Goal: Information Seeking & Learning: Learn about a topic

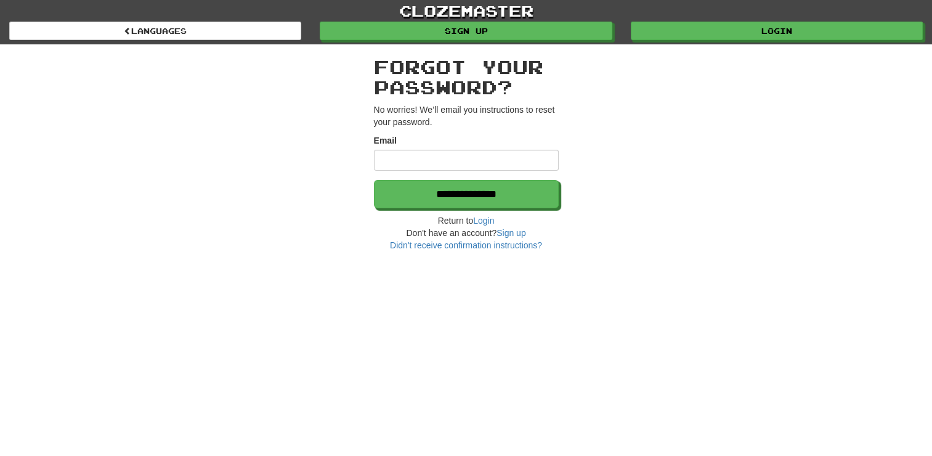
type input "*"
type input "**********"
click at [434, 85] on h2 "Forgot your password?" at bounding box center [466, 77] width 185 height 41
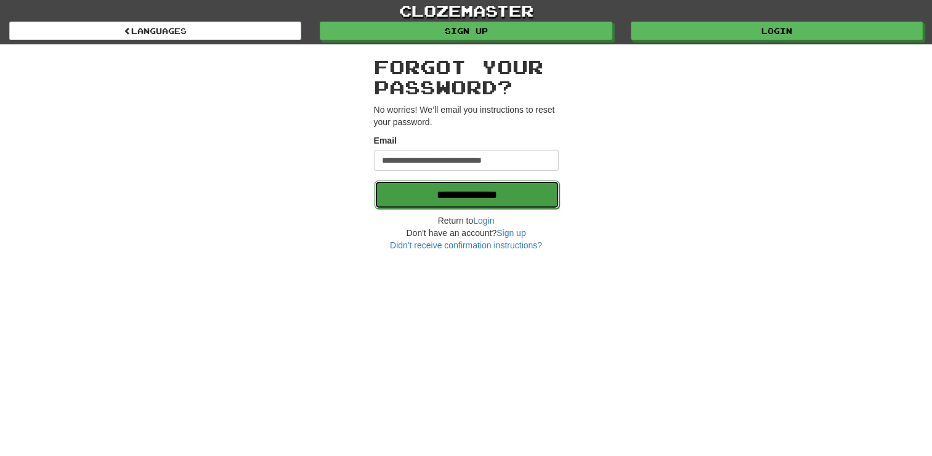
click at [441, 192] on input "**********" at bounding box center [466, 194] width 185 height 28
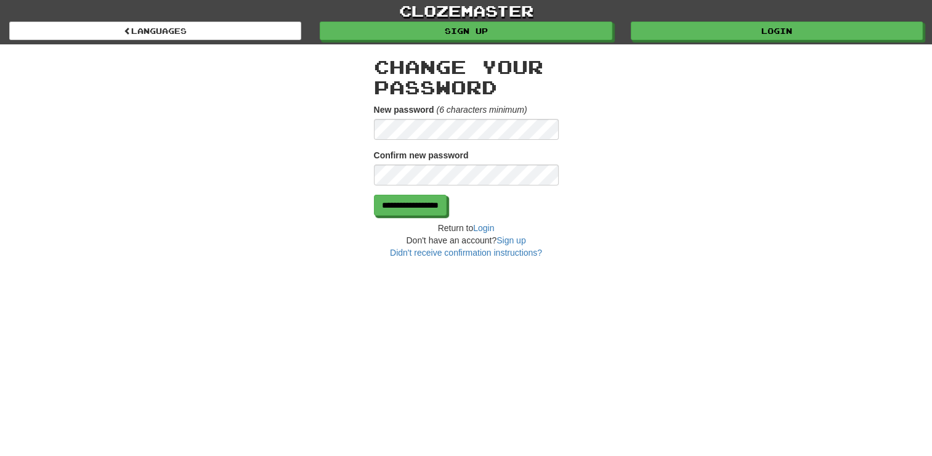
click at [278, 118] on div "**********" at bounding box center [466, 151] width 721 height 214
click at [447, 207] on input "**********" at bounding box center [410, 205] width 73 height 21
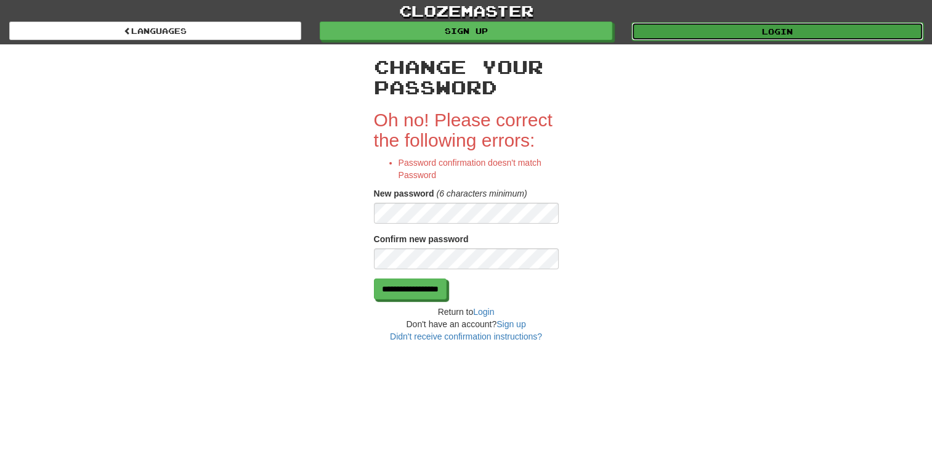
click at [776, 25] on link "Login" at bounding box center [777, 31] width 292 height 18
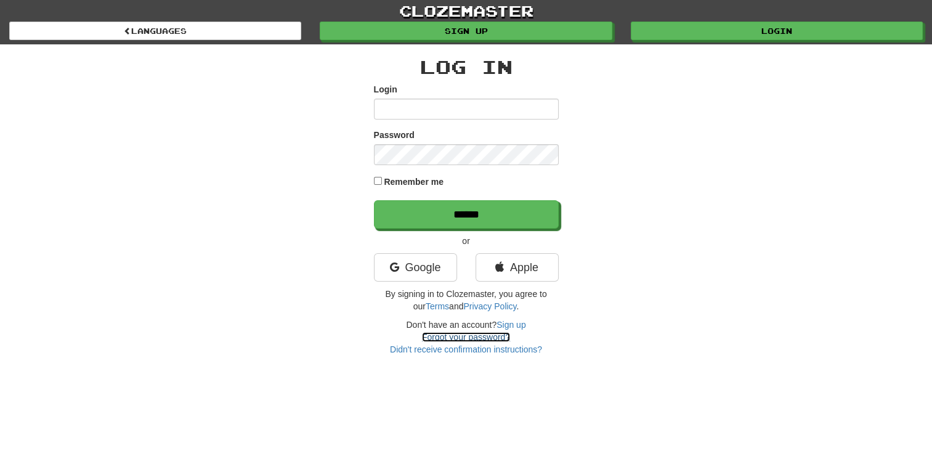
click at [446, 337] on link "Forgot your password?" at bounding box center [466, 337] width 88 height 10
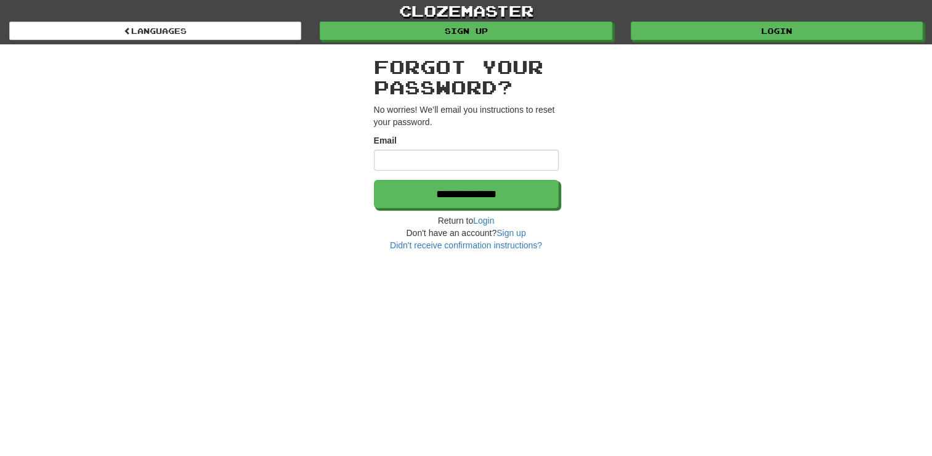
click at [390, 160] on input "Email" at bounding box center [466, 160] width 185 height 21
type input "**********"
click at [397, 134] on div "**********" at bounding box center [466, 152] width 185 height 36
click at [392, 117] on p "No worries! We’ll email you instructions to reset your password." at bounding box center [466, 115] width 185 height 25
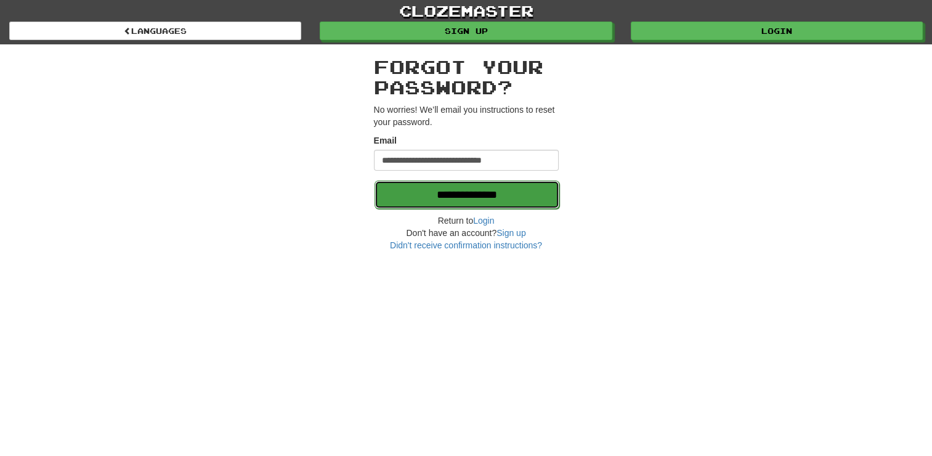
click at [427, 187] on input "**********" at bounding box center [466, 194] width 185 height 28
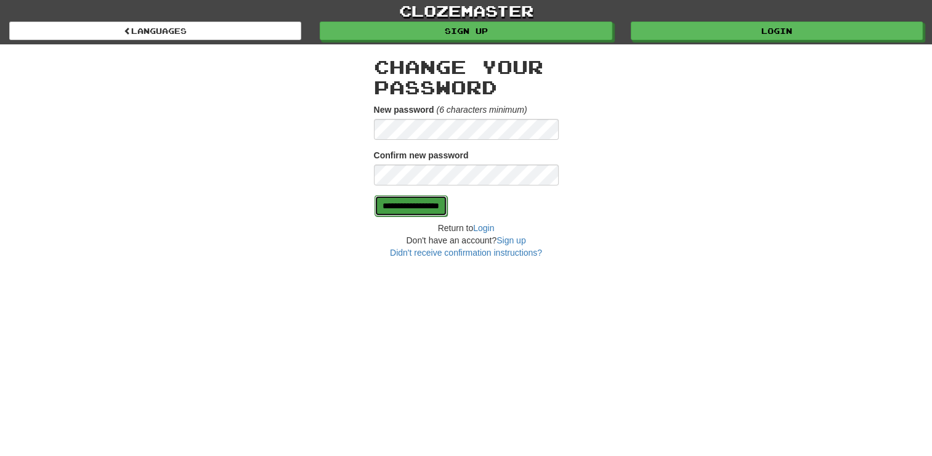
click at [447, 206] on input "**********" at bounding box center [410, 205] width 73 height 21
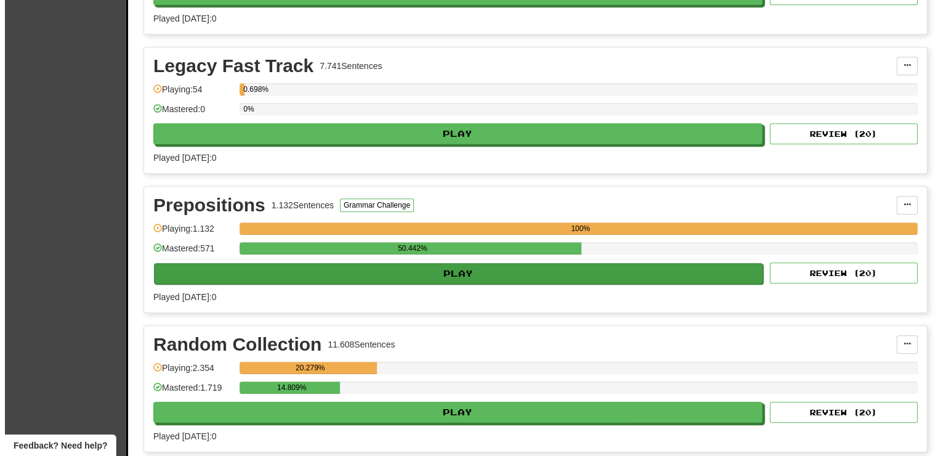
scroll to position [1293, 0]
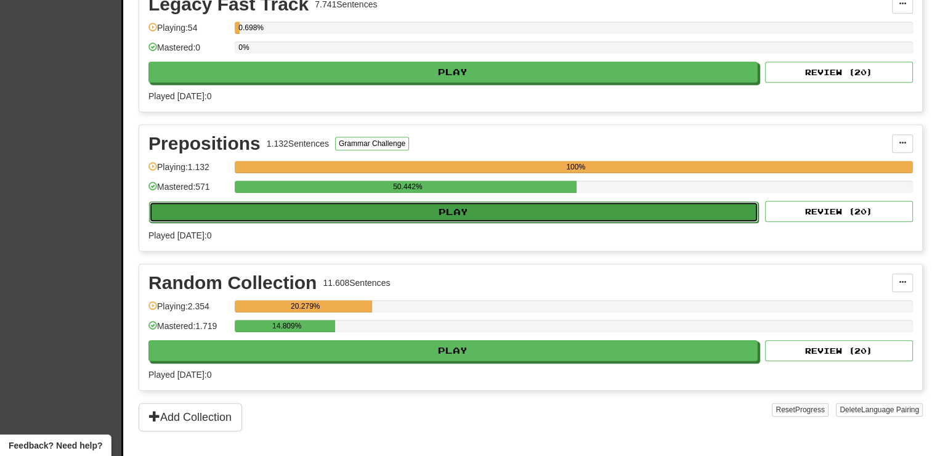
click at [466, 207] on button "Play" at bounding box center [453, 211] width 609 height 21
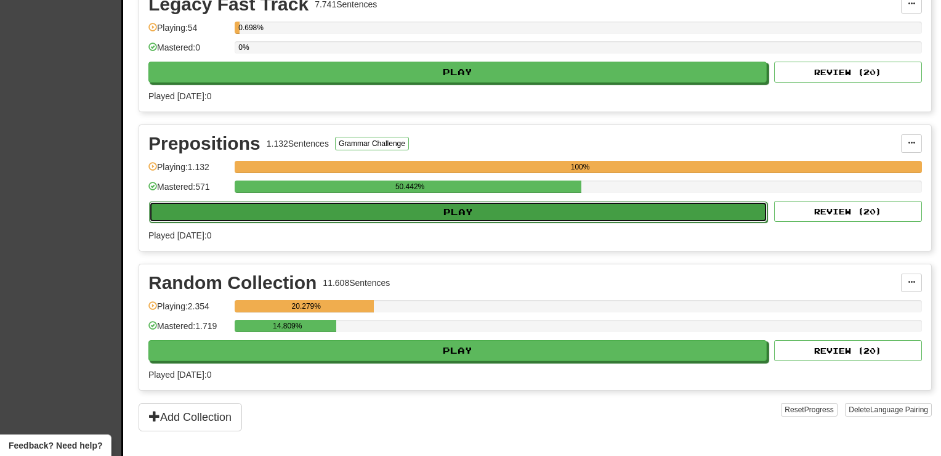
select select "**"
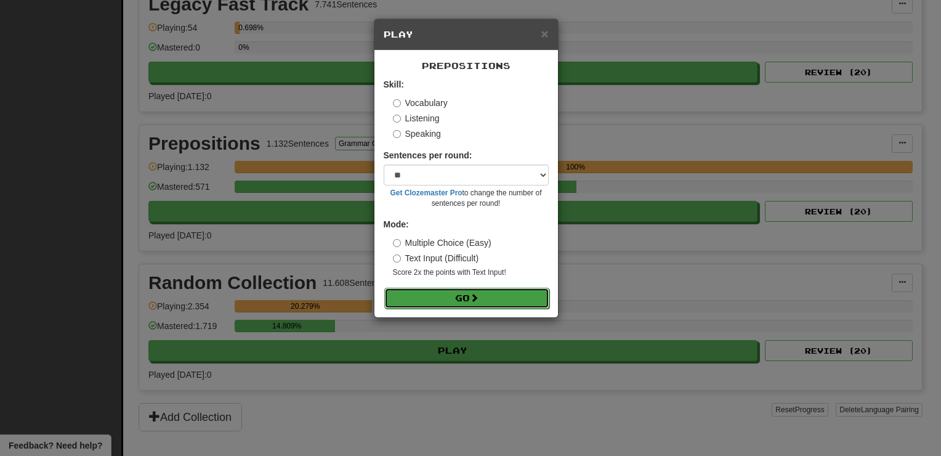
click at [451, 300] on button "Go" at bounding box center [466, 298] width 165 height 21
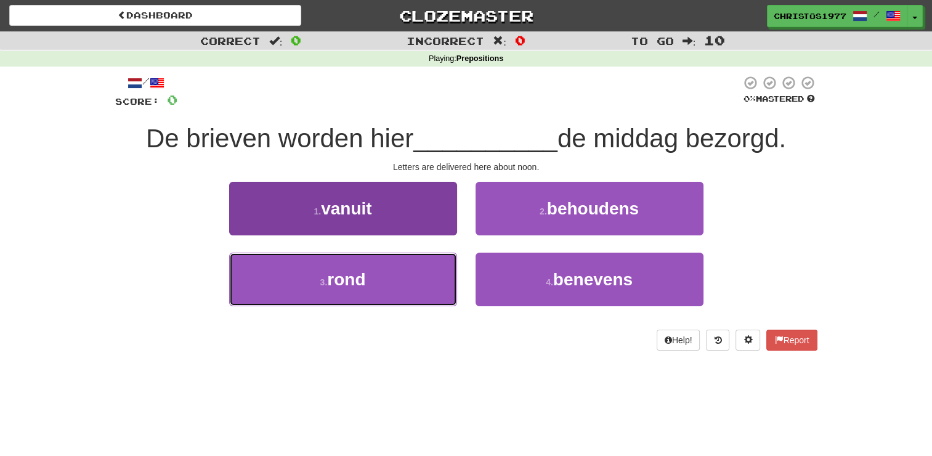
click at [353, 275] on span "rond" at bounding box center [346, 279] width 38 height 19
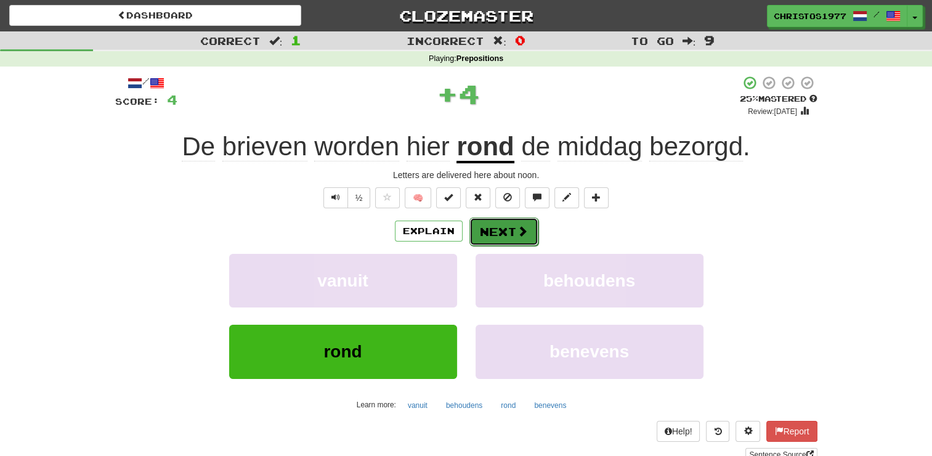
click at [517, 236] on span at bounding box center [522, 230] width 11 height 11
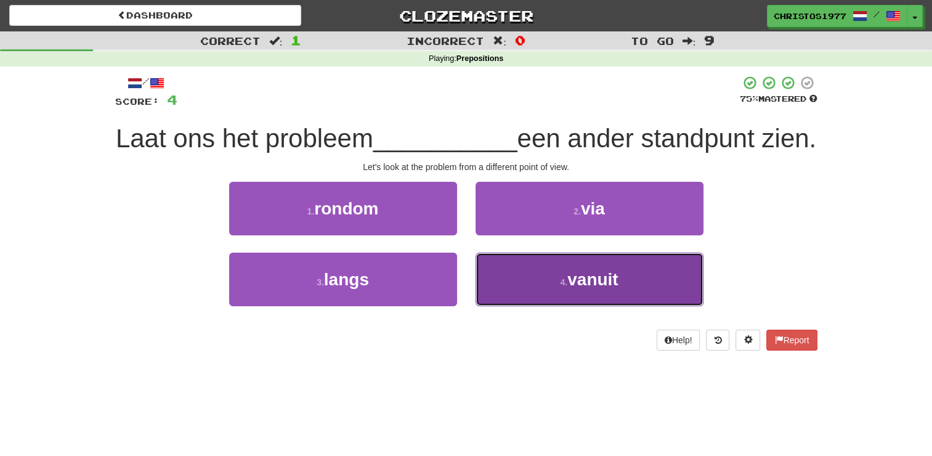
click at [532, 306] on button "4 . vanuit" at bounding box center [589, 279] width 228 height 54
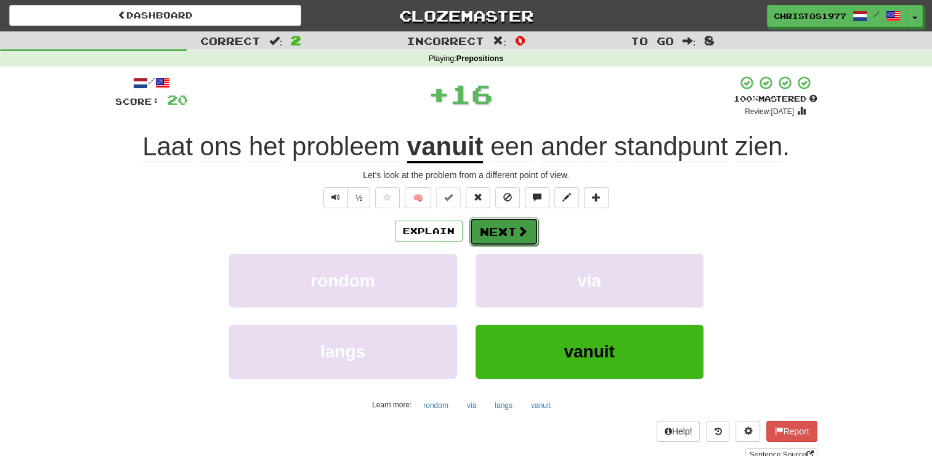
click at [480, 228] on button "Next" at bounding box center [503, 231] width 69 height 28
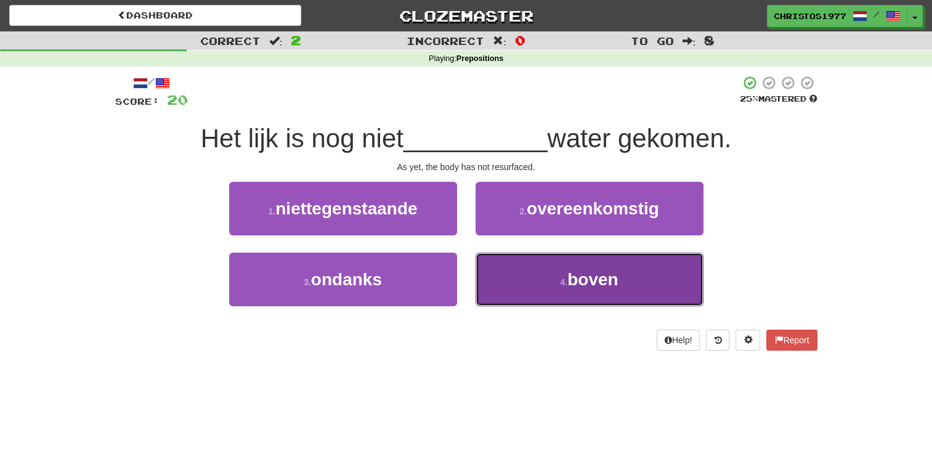
click at [555, 278] on button "4 . boven" at bounding box center [589, 279] width 228 height 54
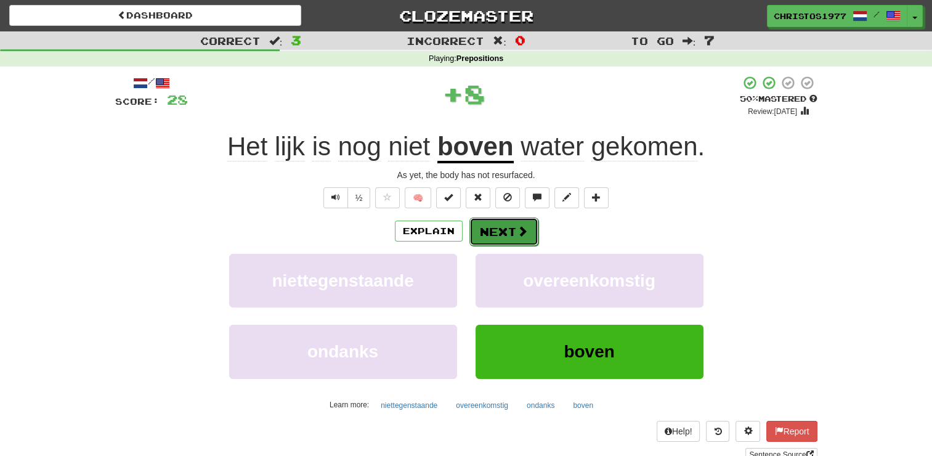
click at [505, 236] on button "Next" at bounding box center [503, 231] width 69 height 28
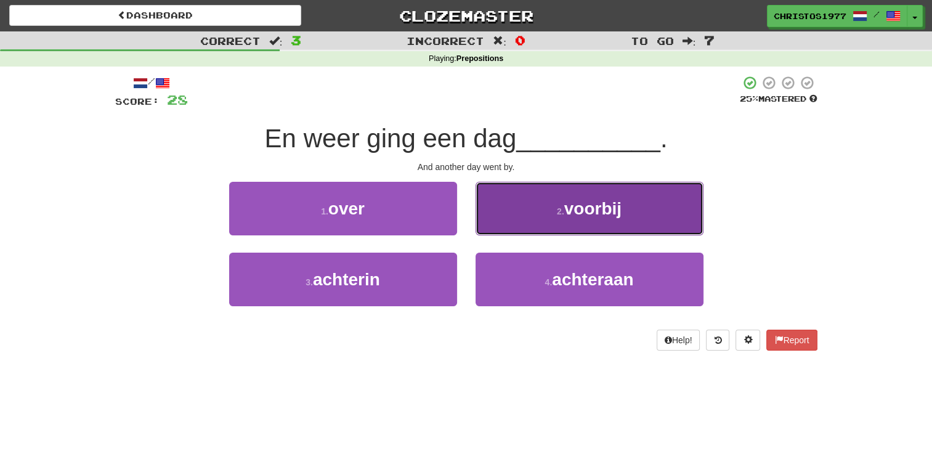
click at [595, 225] on button "2 . voorbij" at bounding box center [589, 209] width 228 height 54
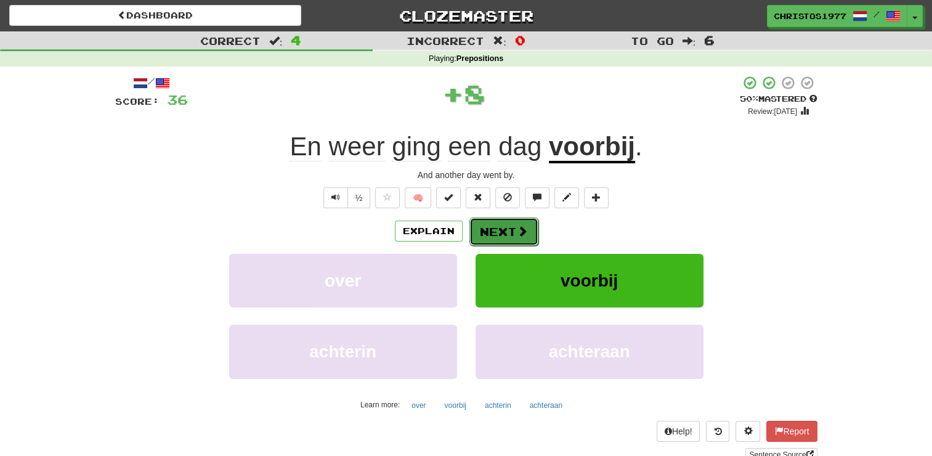
click at [519, 233] on span at bounding box center [522, 230] width 11 height 11
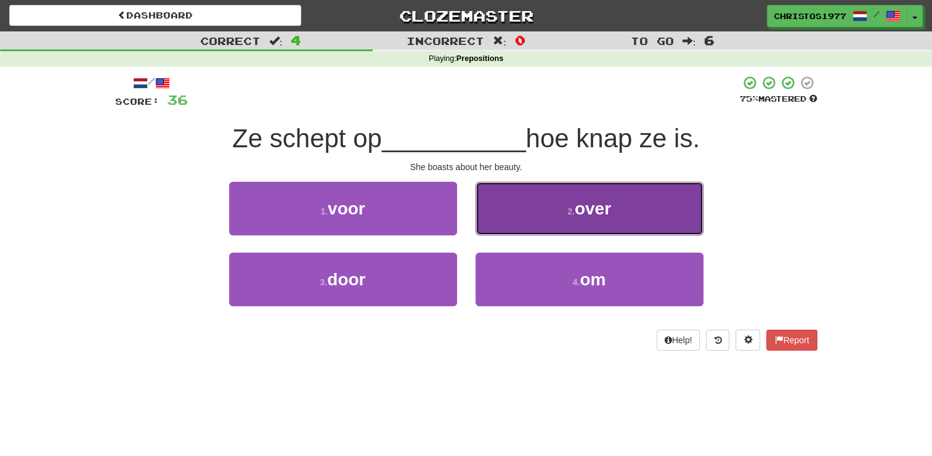
click at [590, 216] on span "over" at bounding box center [593, 208] width 36 height 19
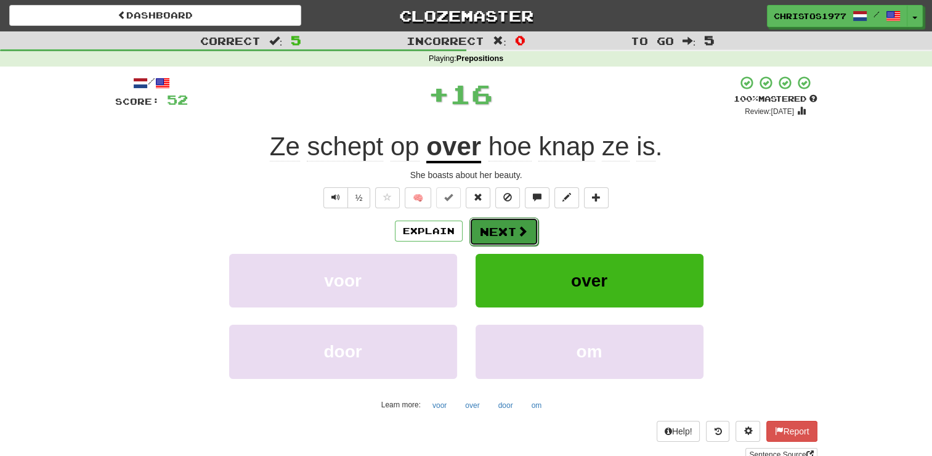
click at [496, 229] on button "Next" at bounding box center [503, 231] width 69 height 28
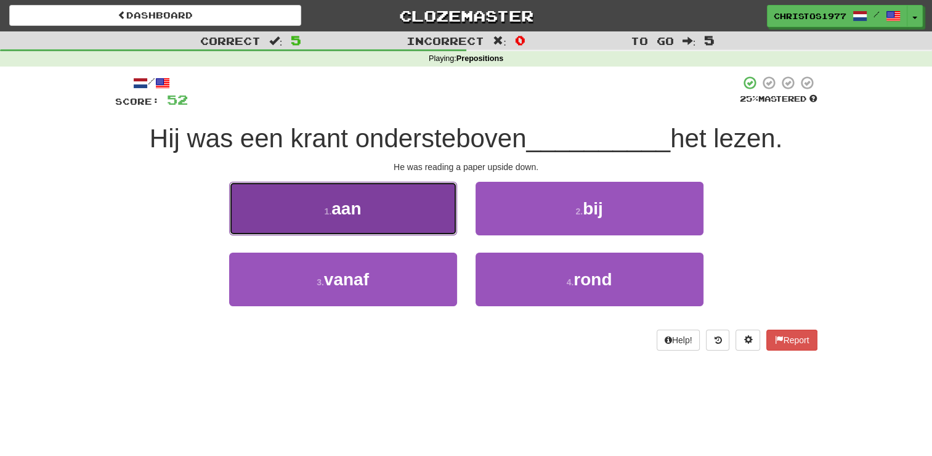
click at [353, 228] on button "1 . aan" at bounding box center [343, 209] width 228 height 54
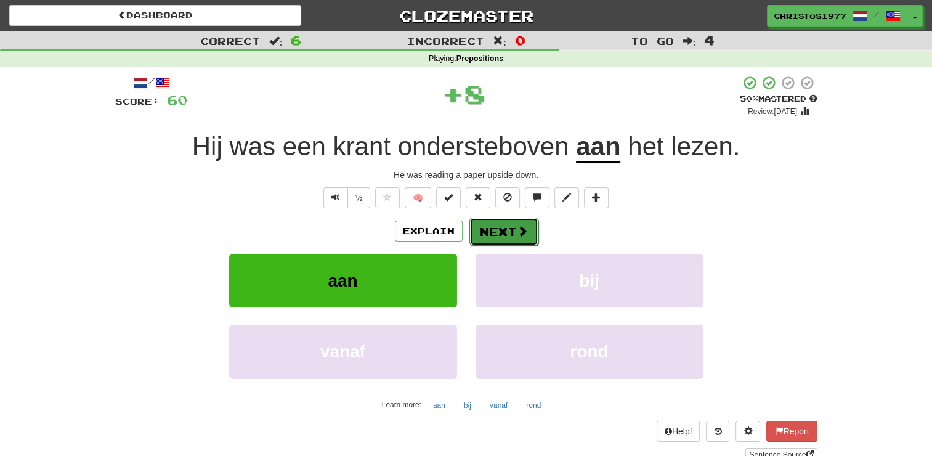
click at [493, 233] on button "Next" at bounding box center [503, 231] width 69 height 28
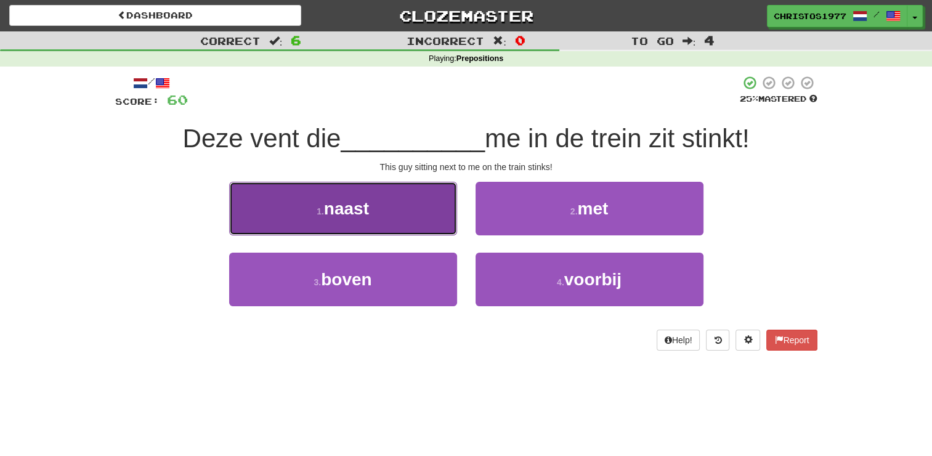
click at [368, 211] on span "naast" at bounding box center [346, 208] width 45 height 19
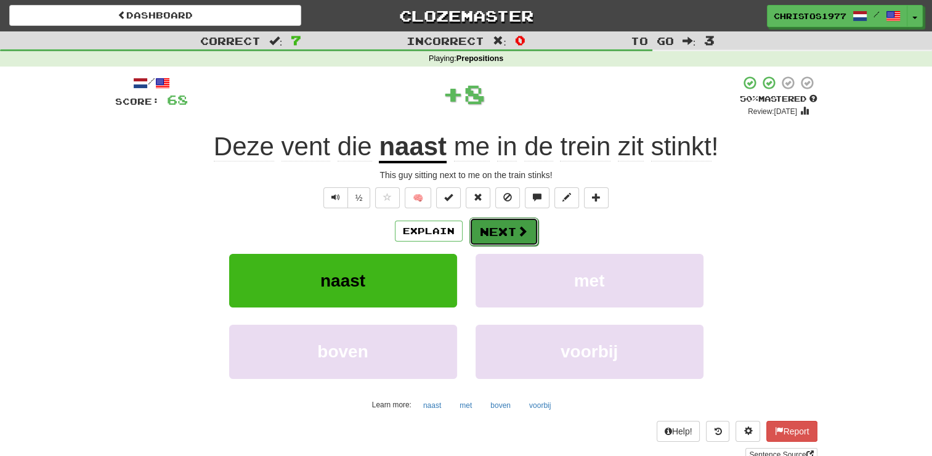
click at [496, 227] on button "Next" at bounding box center [503, 231] width 69 height 28
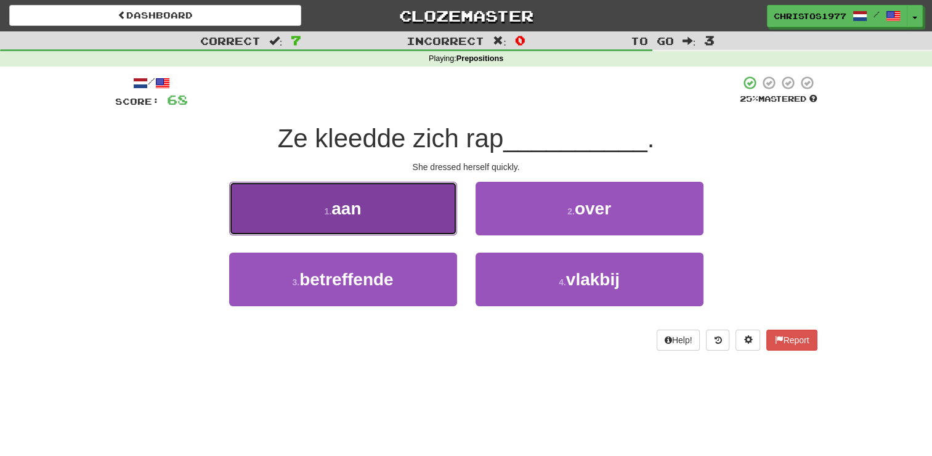
click at [347, 207] on span "aan" at bounding box center [346, 208] width 30 height 19
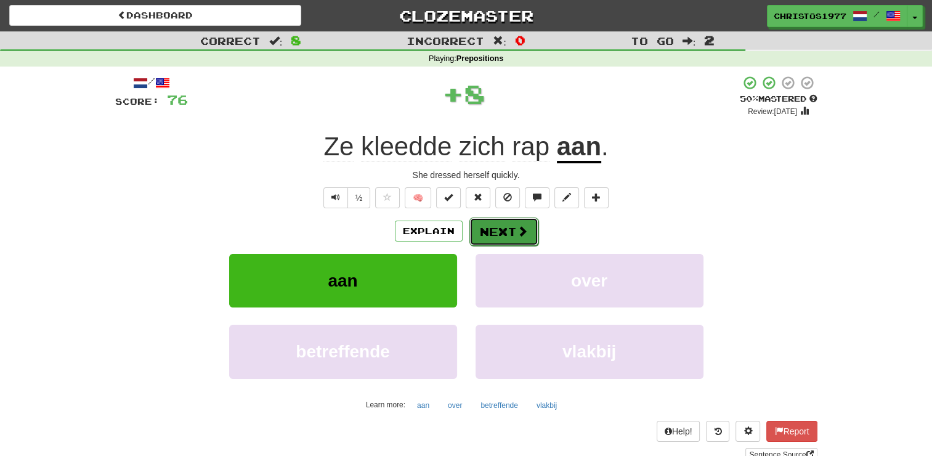
click at [492, 230] on button "Next" at bounding box center [503, 231] width 69 height 28
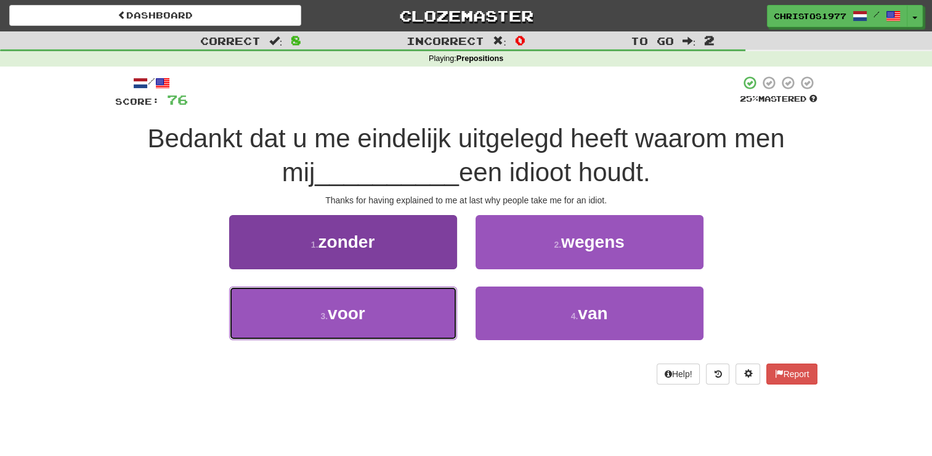
click at [382, 308] on button "3 . voor" at bounding box center [343, 313] width 228 height 54
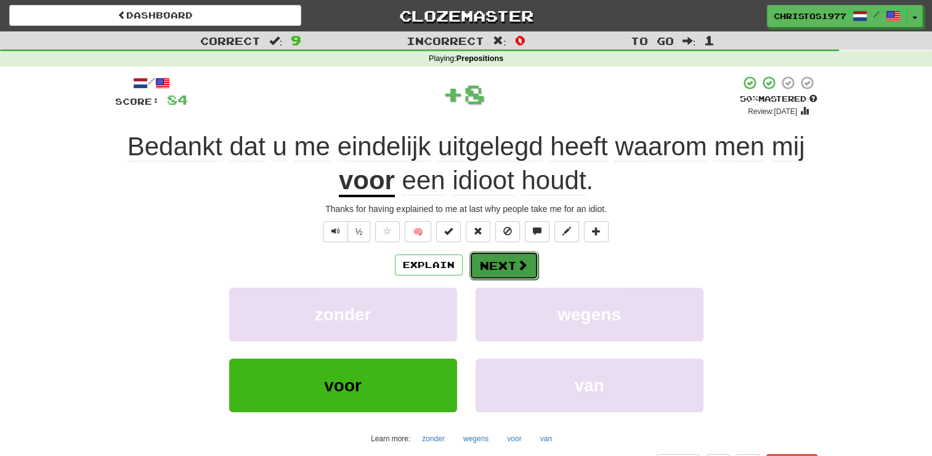
click at [483, 256] on button "Next" at bounding box center [503, 265] width 69 height 28
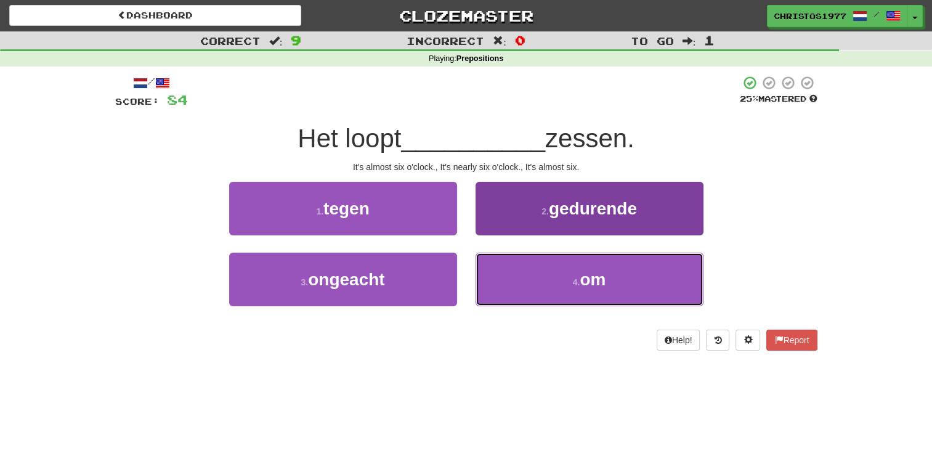
click at [585, 291] on button "4 . om" at bounding box center [589, 279] width 228 height 54
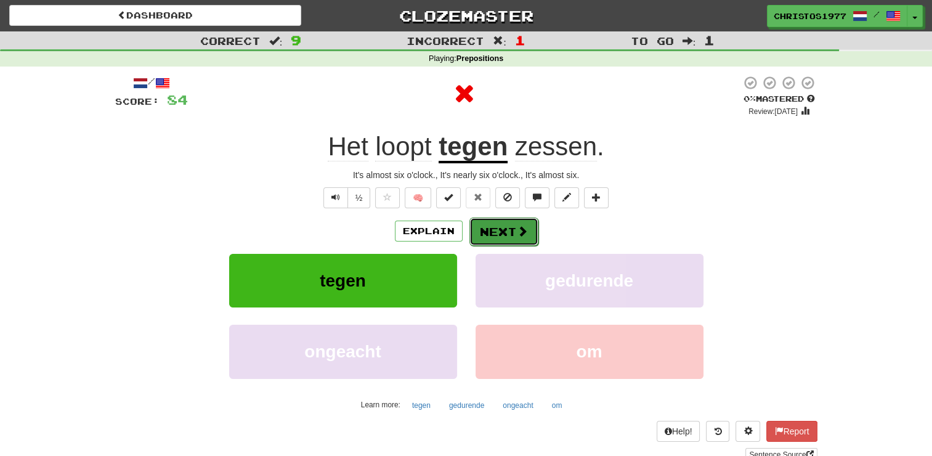
click at [500, 223] on button "Next" at bounding box center [503, 231] width 69 height 28
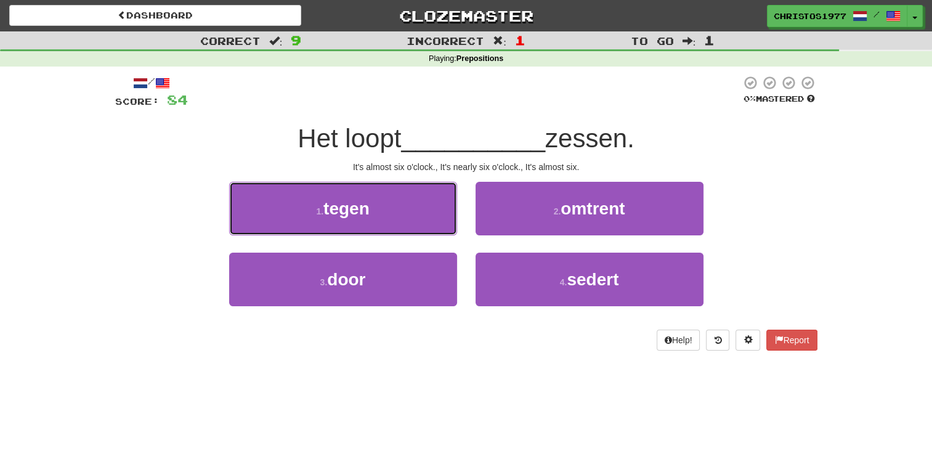
click at [369, 204] on span "tegen" at bounding box center [346, 208] width 46 height 19
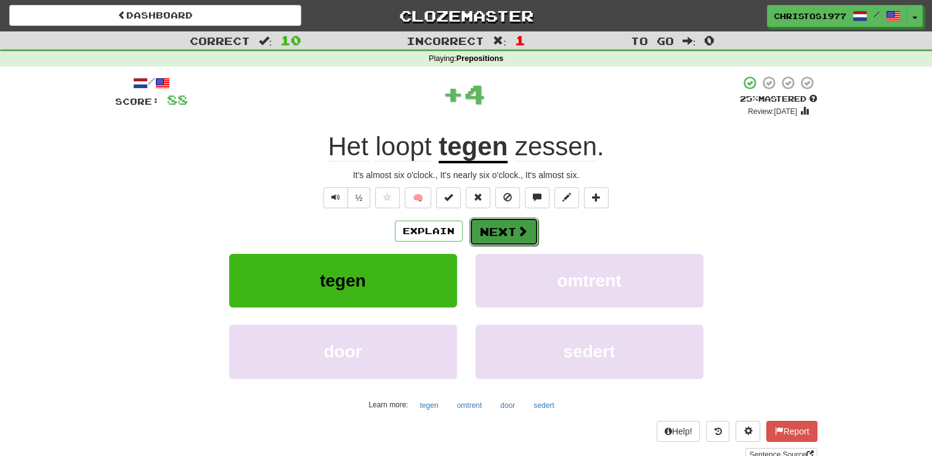
click at [511, 236] on button "Next" at bounding box center [503, 231] width 69 height 28
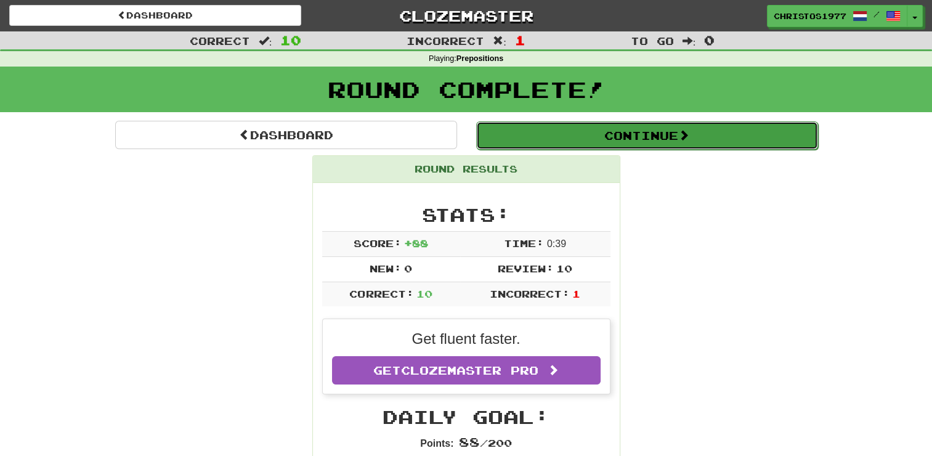
click at [628, 127] on button "Continue" at bounding box center [647, 135] width 342 height 28
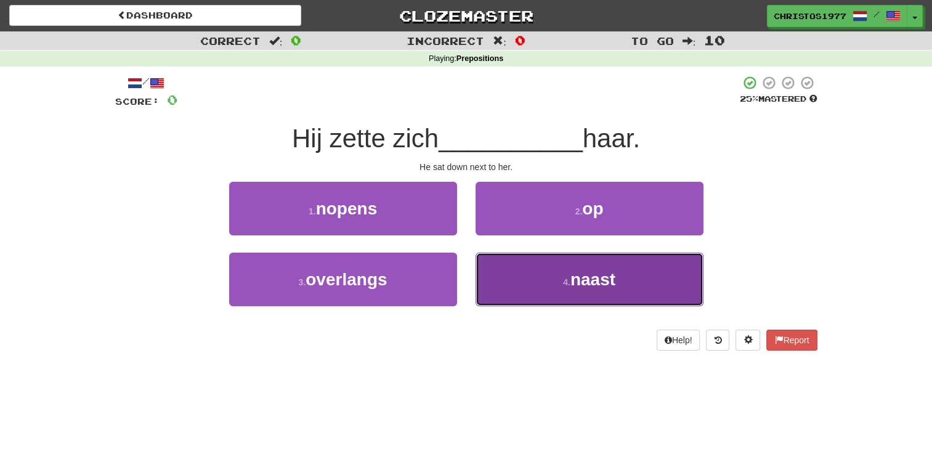
click at [549, 283] on button "4 . naast" at bounding box center [589, 279] width 228 height 54
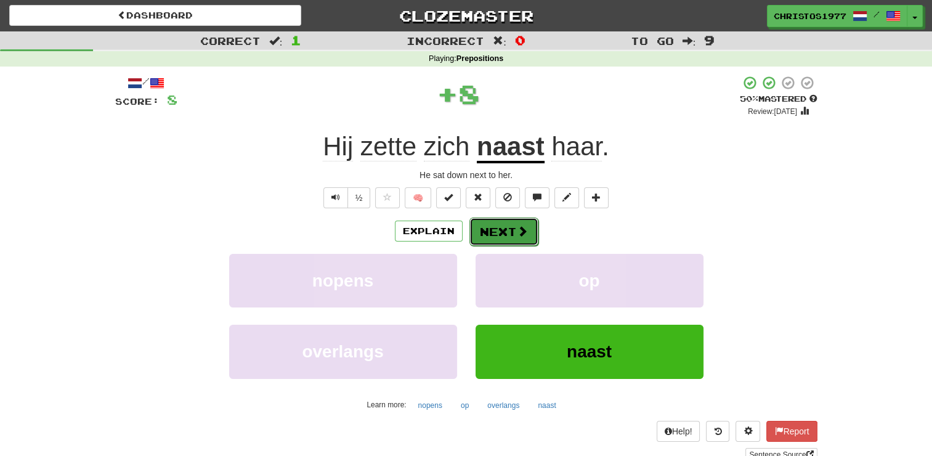
click at [483, 227] on button "Next" at bounding box center [503, 231] width 69 height 28
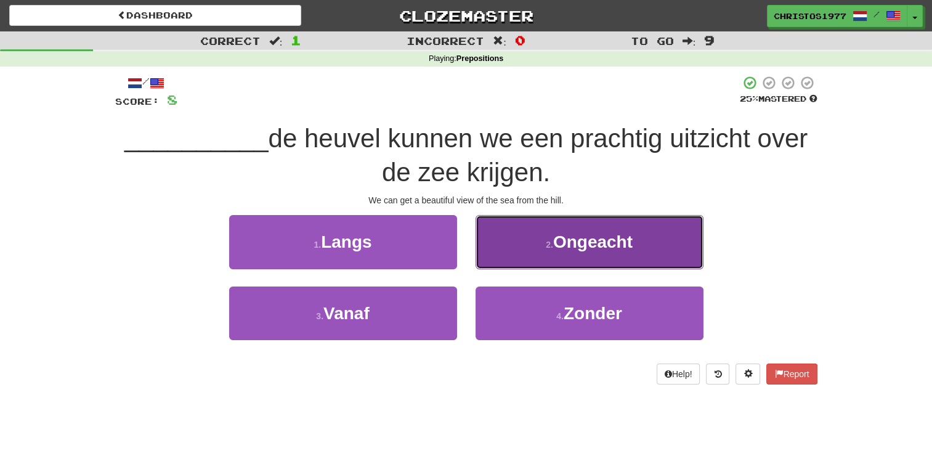
click at [582, 246] on span "Ongeacht" at bounding box center [592, 241] width 79 height 19
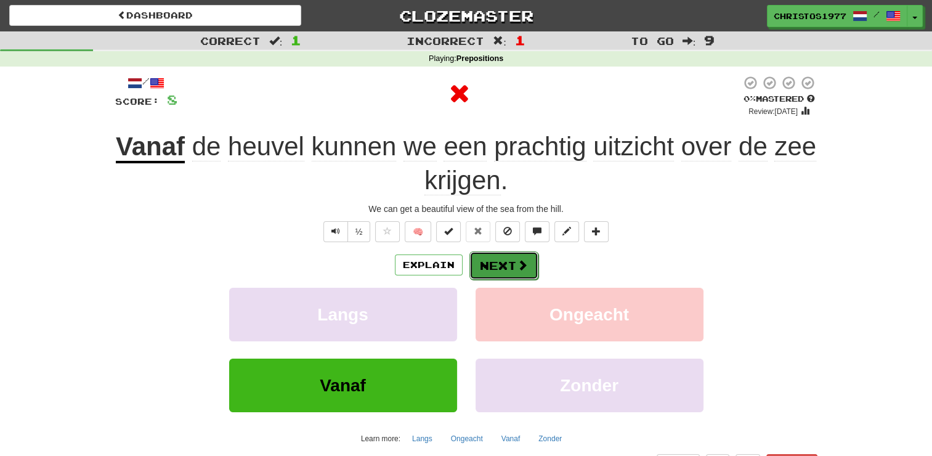
click at [505, 262] on button "Next" at bounding box center [503, 265] width 69 height 28
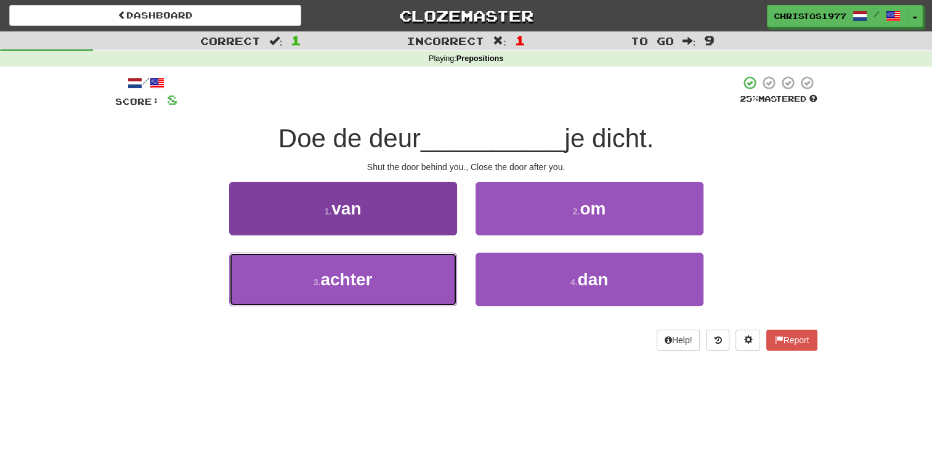
click at [358, 289] on button "3 . achter" at bounding box center [343, 279] width 228 height 54
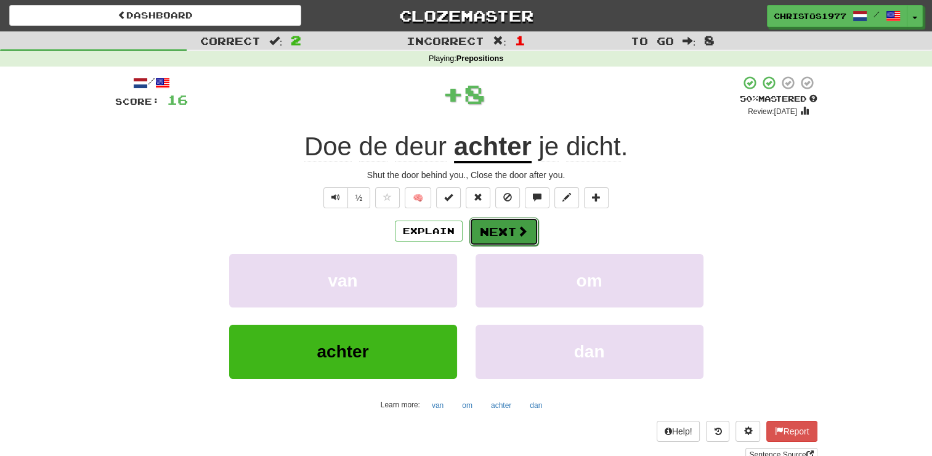
click at [493, 229] on button "Next" at bounding box center [503, 231] width 69 height 28
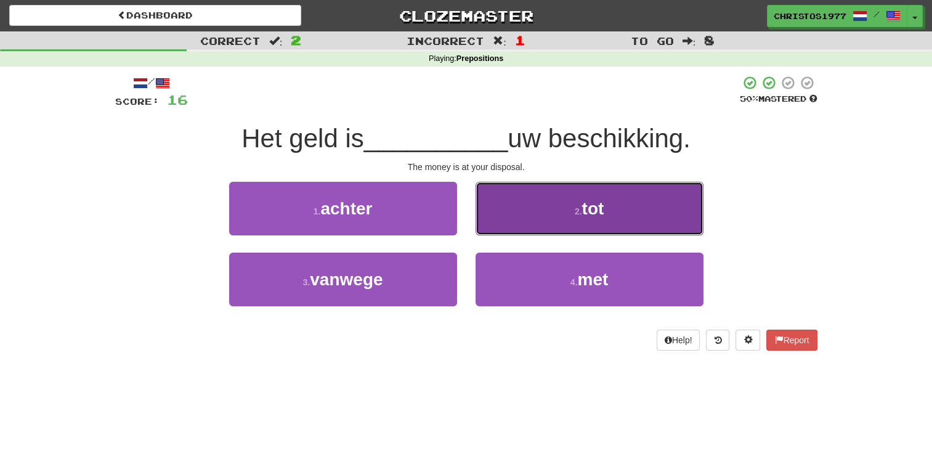
click at [576, 223] on button "2 . tot" at bounding box center [589, 209] width 228 height 54
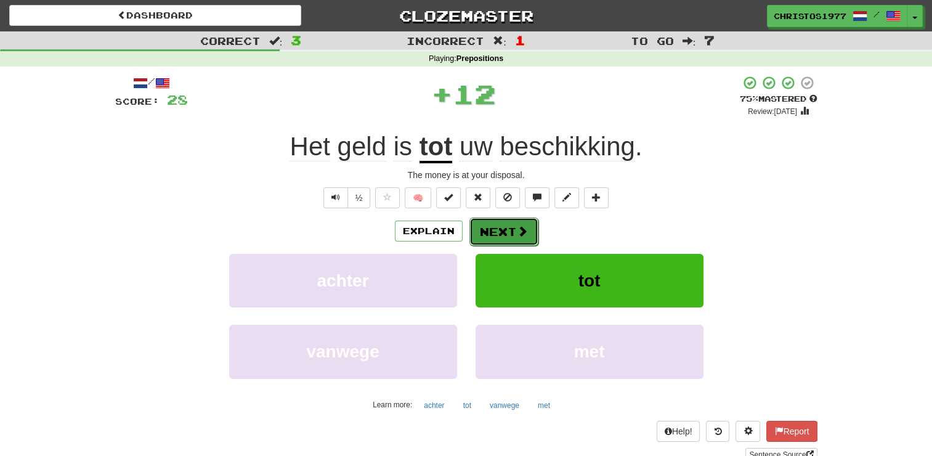
click at [502, 228] on button "Next" at bounding box center [503, 231] width 69 height 28
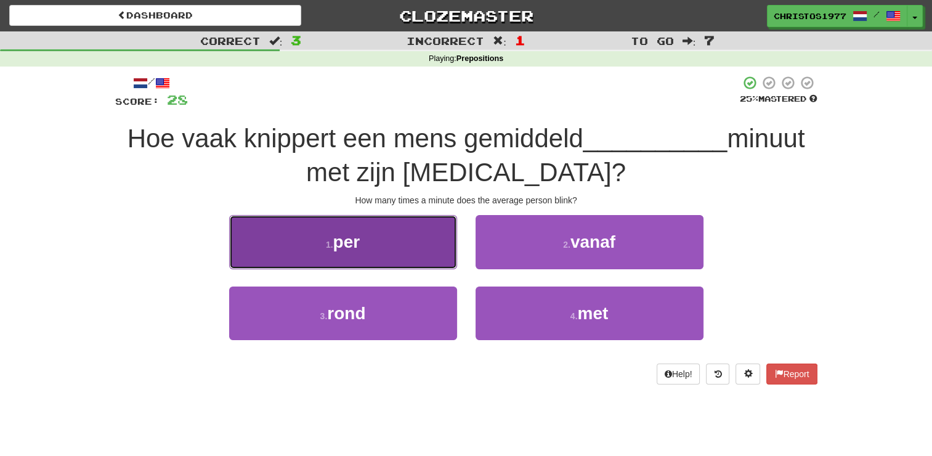
click at [367, 233] on button "1 . per" at bounding box center [343, 242] width 228 height 54
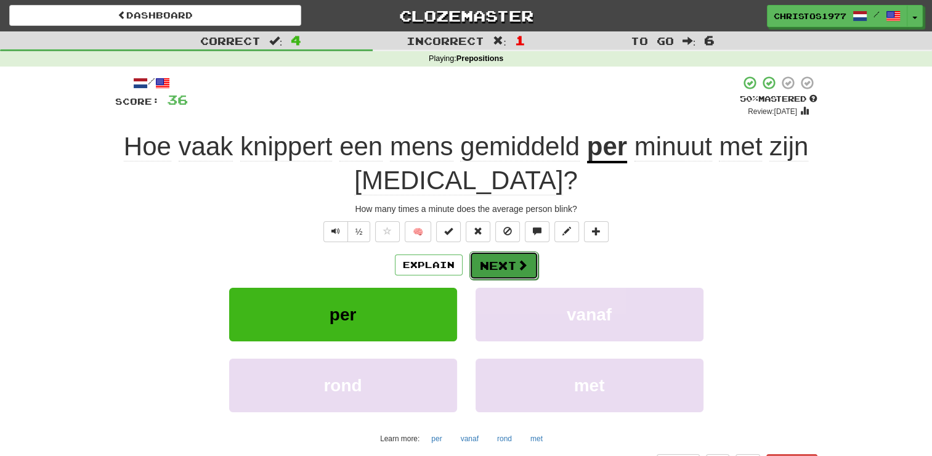
click at [505, 266] on button "Next" at bounding box center [503, 265] width 69 height 28
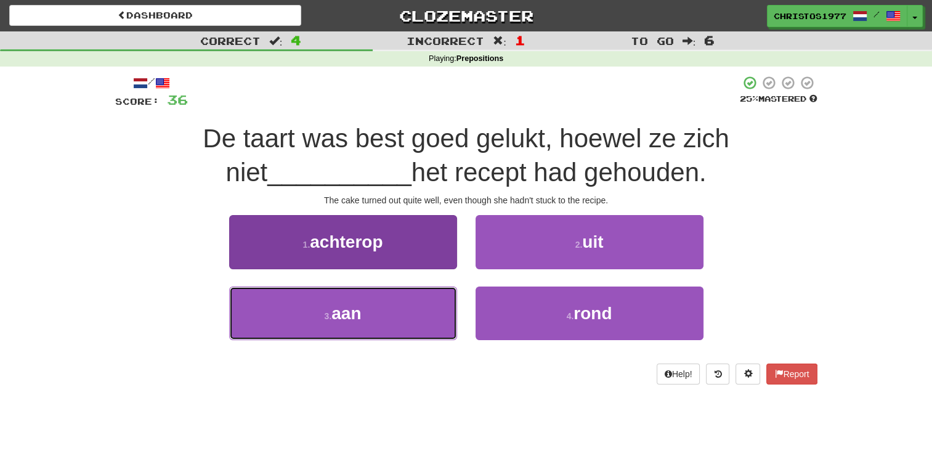
click at [410, 313] on button "3 . aan" at bounding box center [343, 313] width 228 height 54
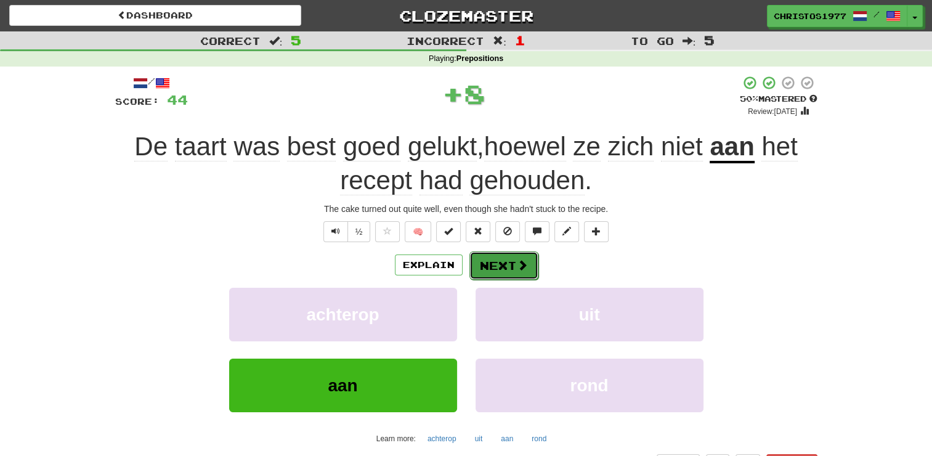
click at [495, 264] on button "Next" at bounding box center [503, 265] width 69 height 28
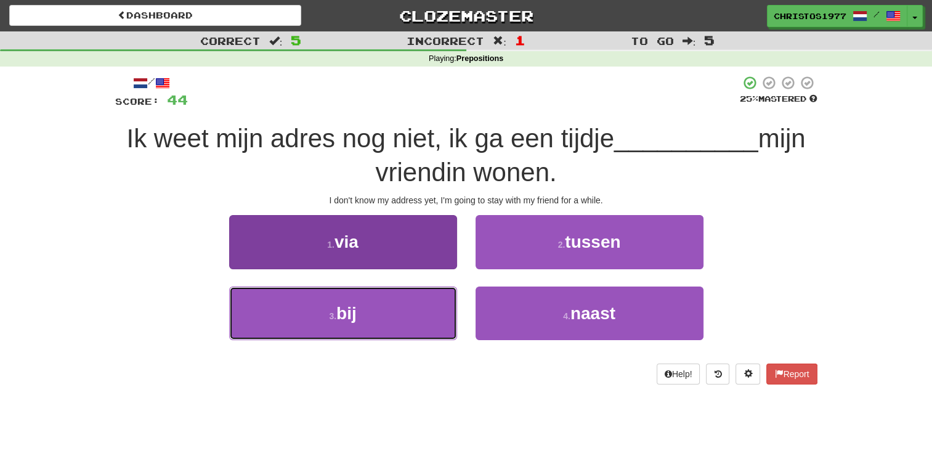
drag, startPoint x: 382, startPoint y: 323, endPoint x: 400, endPoint y: 310, distance: 21.7
click at [382, 323] on button "3 . bij" at bounding box center [343, 313] width 228 height 54
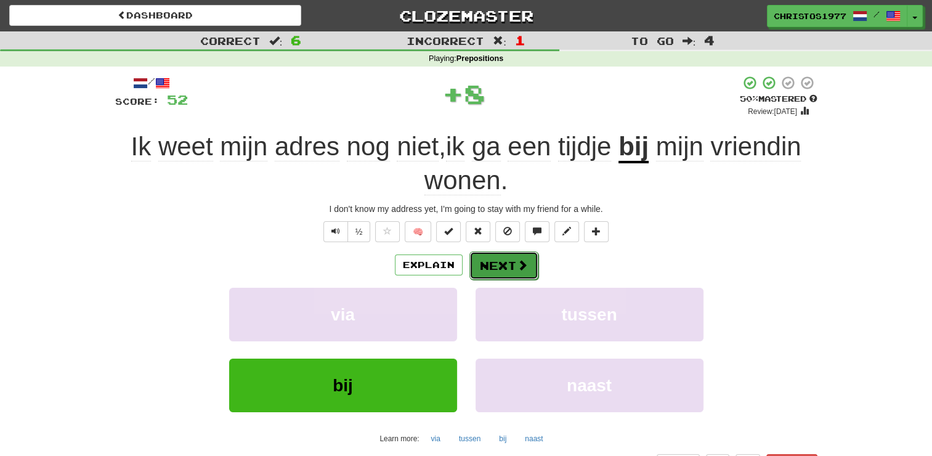
click at [488, 269] on button "Next" at bounding box center [503, 265] width 69 height 28
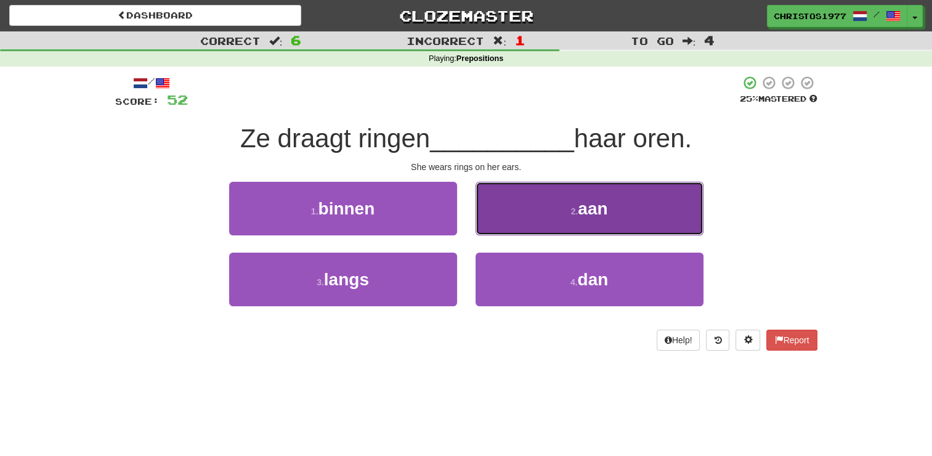
click at [593, 211] on span "aan" at bounding box center [593, 208] width 30 height 19
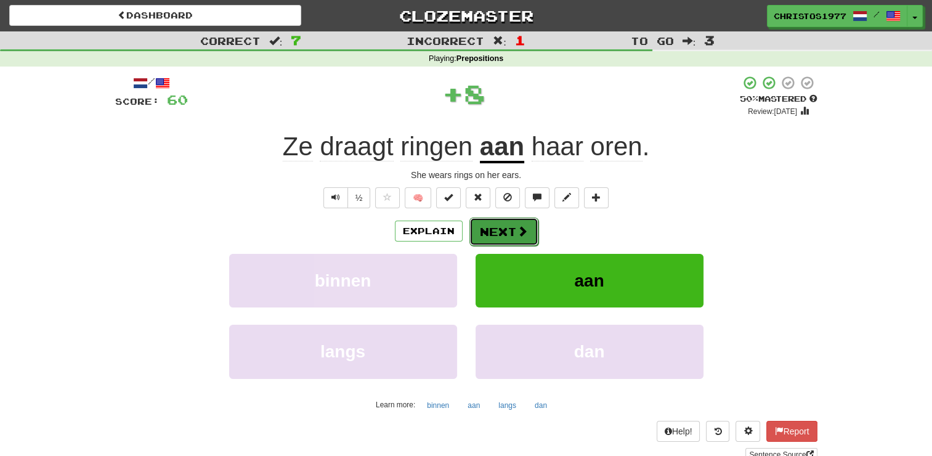
click at [513, 234] on button "Next" at bounding box center [503, 231] width 69 height 28
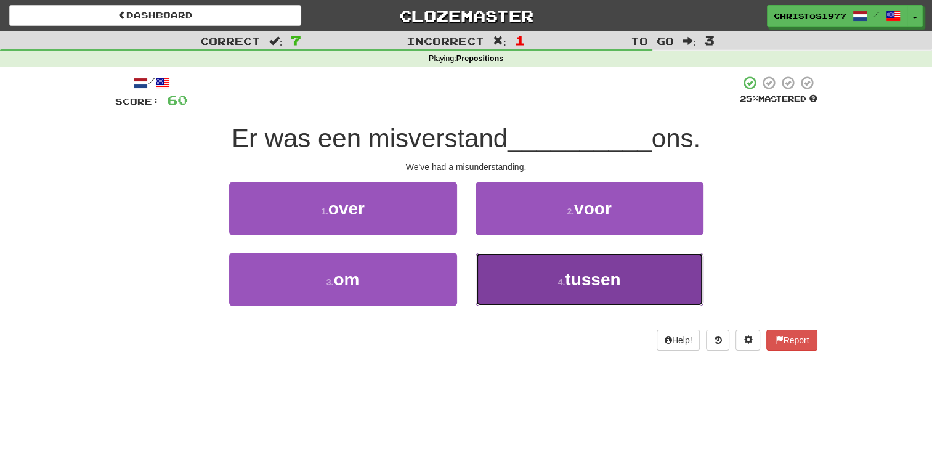
click at [580, 291] on button "4 . tussen" at bounding box center [589, 279] width 228 height 54
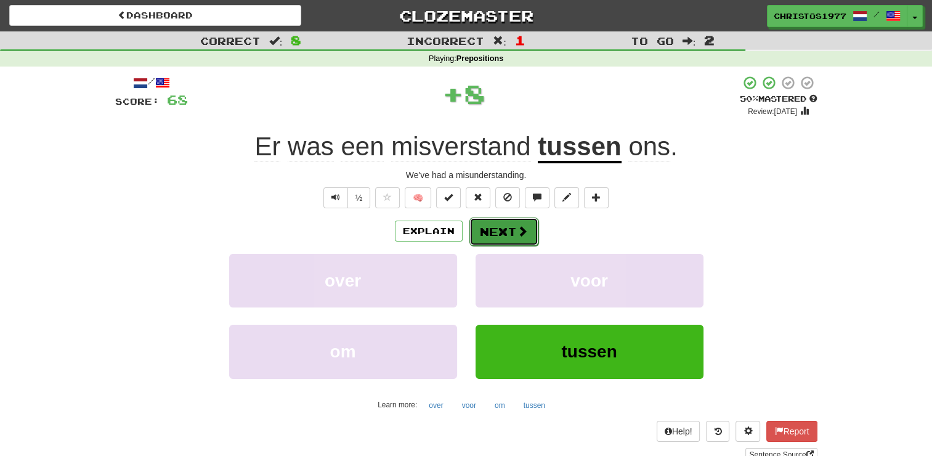
click at [490, 237] on button "Next" at bounding box center [503, 231] width 69 height 28
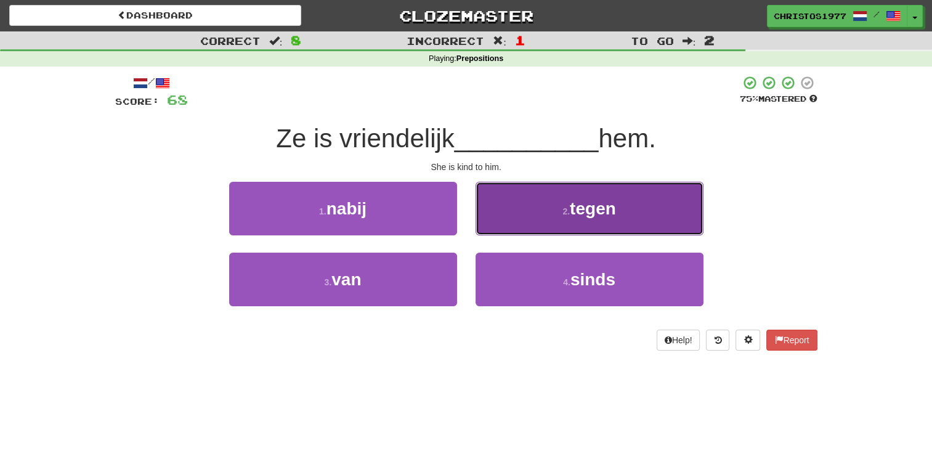
click at [589, 227] on button "2 . tegen" at bounding box center [589, 209] width 228 height 54
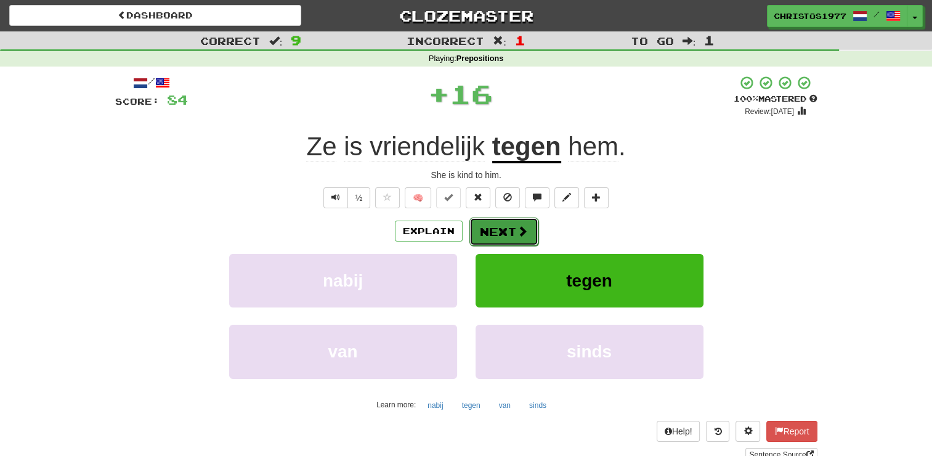
click at [501, 227] on button "Next" at bounding box center [503, 231] width 69 height 28
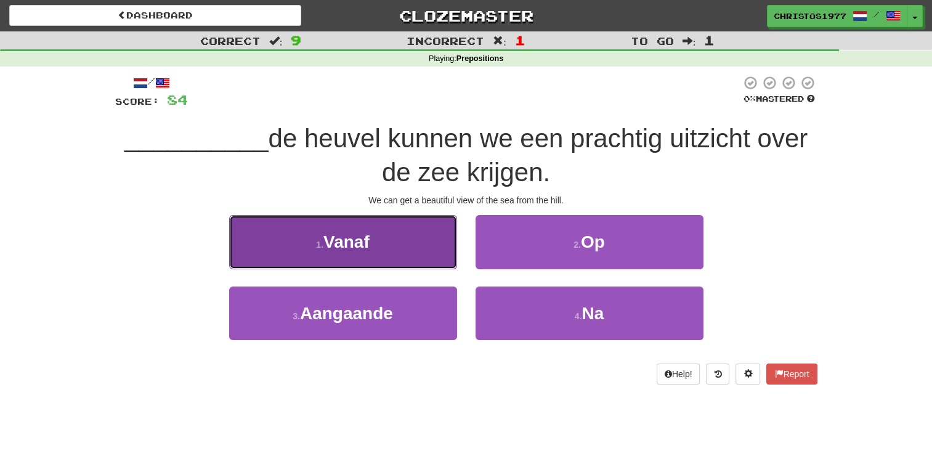
click at [387, 240] on button "1 . Vanaf" at bounding box center [343, 242] width 228 height 54
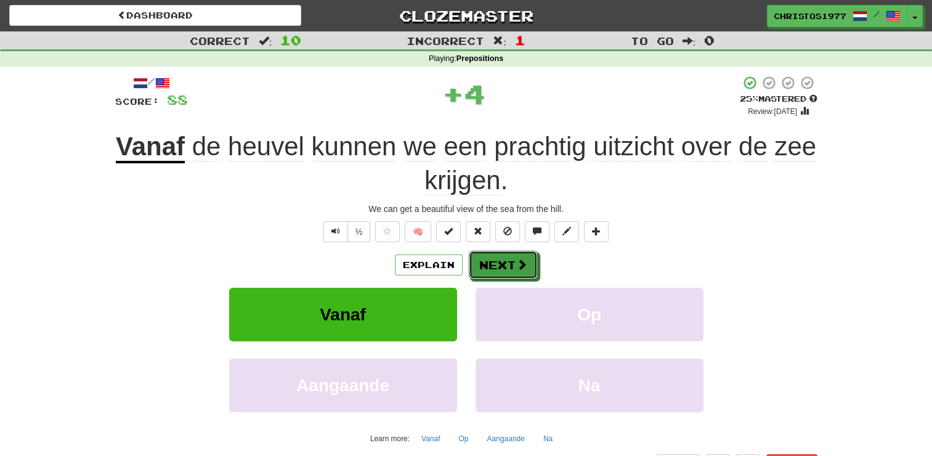
click at [507, 261] on button "Next" at bounding box center [503, 265] width 69 height 28
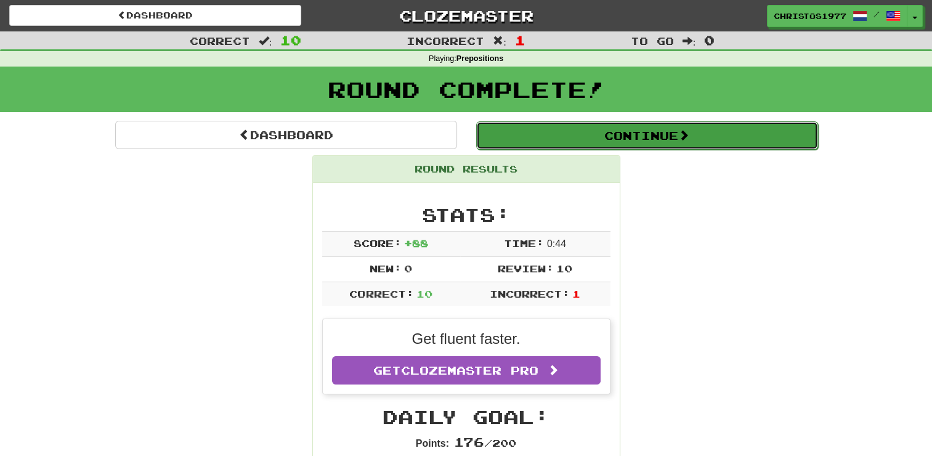
click at [642, 135] on button "Continue" at bounding box center [647, 135] width 342 height 28
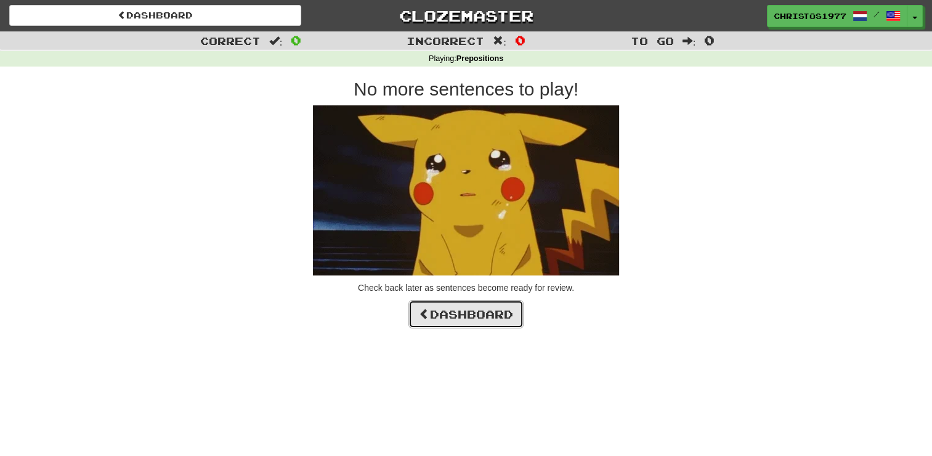
click at [475, 323] on link "Dashboard" at bounding box center [465, 314] width 115 height 28
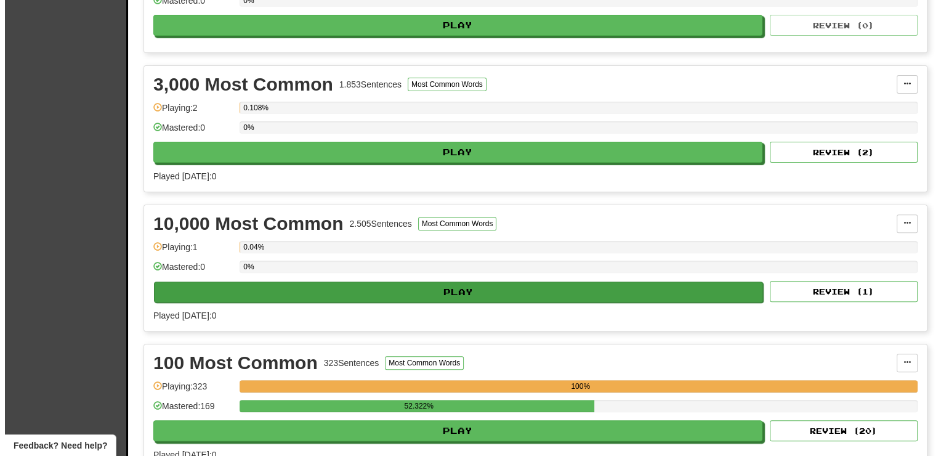
scroll to position [493, 0]
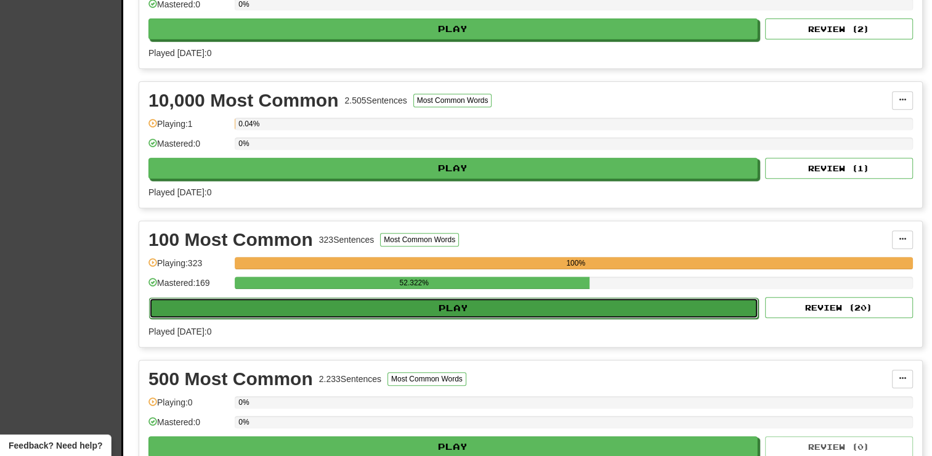
click at [456, 297] on button "Play" at bounding box center [453, 307] width 609 height 21
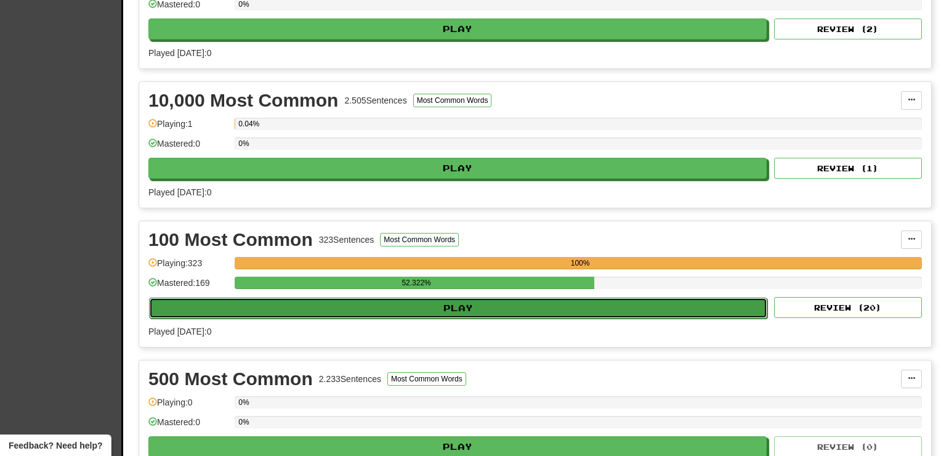
select select "**"
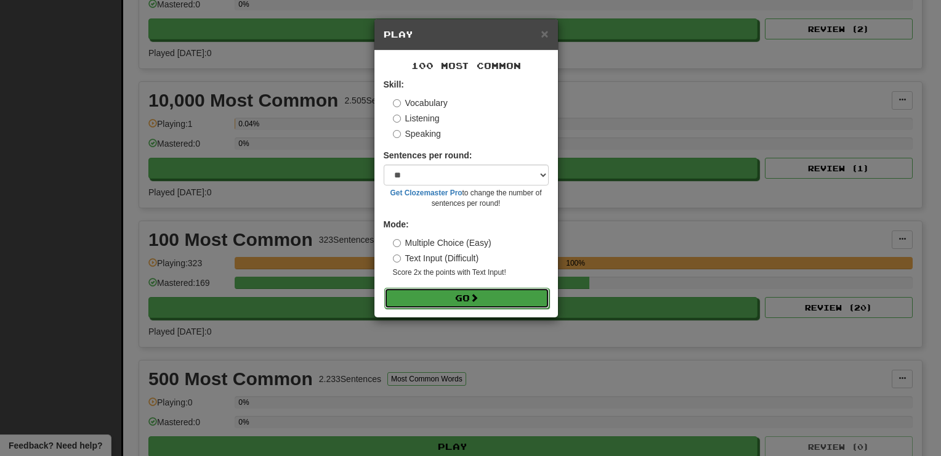
click at [456, 299] on button "Go" at bounding box center [466, 298] width 165 height 21
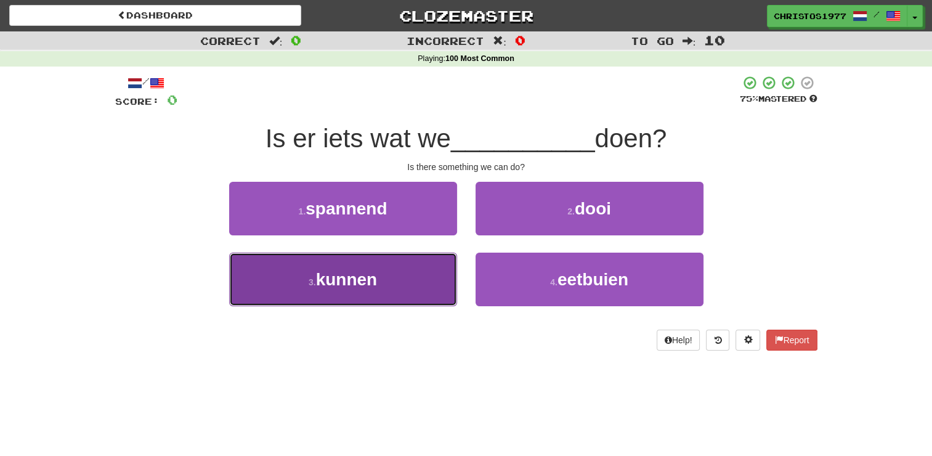
click at [379, 298] on button "3 . kunnen" at bounding box center [343, 279] width 228 height 54
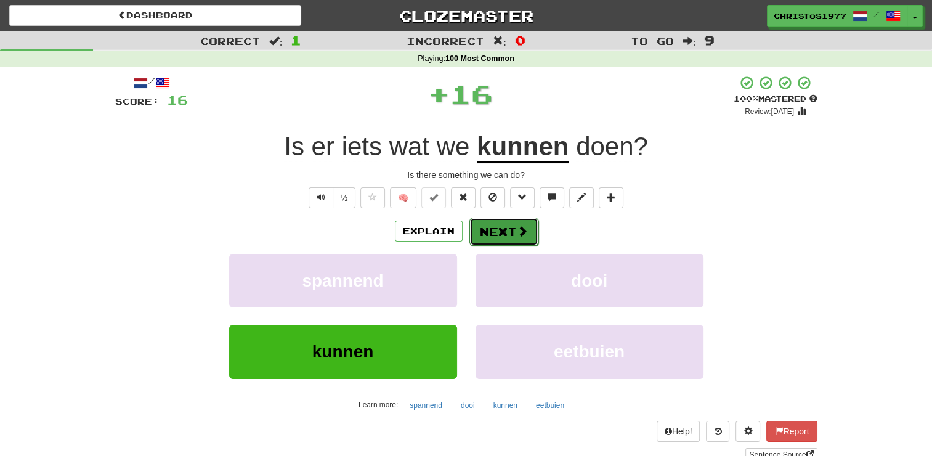
click at [488, 234] on button "Next" at bounding box center [503, 231] width 69 height 28
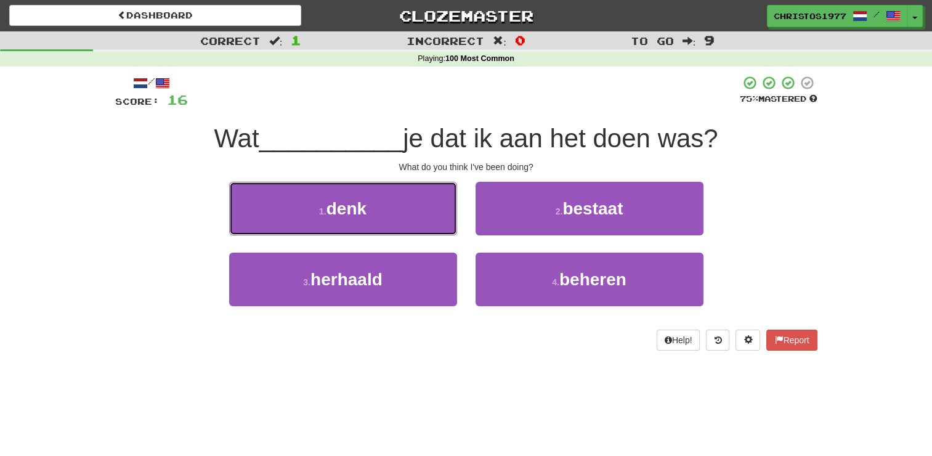
click at [372, 214] on button "1 . [PERSON_NAME]" at bounding box center [343, 209] width 228 height 54
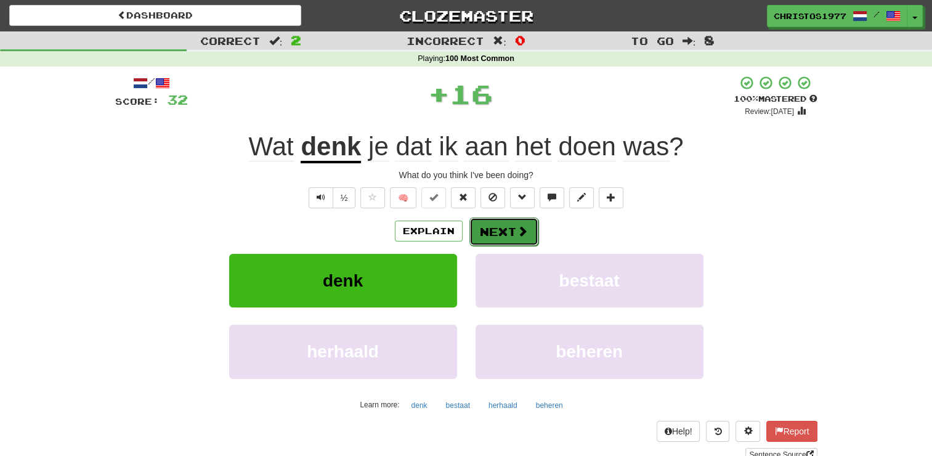
click at [505, 232] on button "Next" at bounding box center [503, 231] width 69 height 28
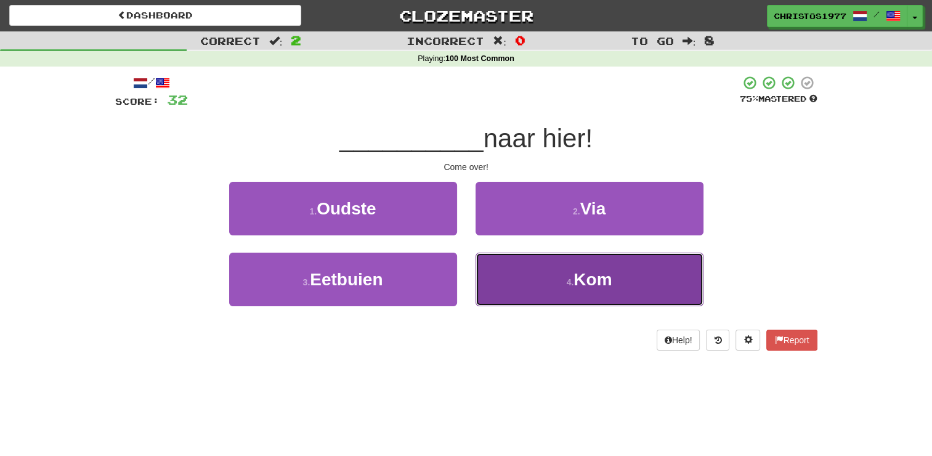
click at [580, 286] on span "Kom" at bounding box center [592, 279] width 38 height 19
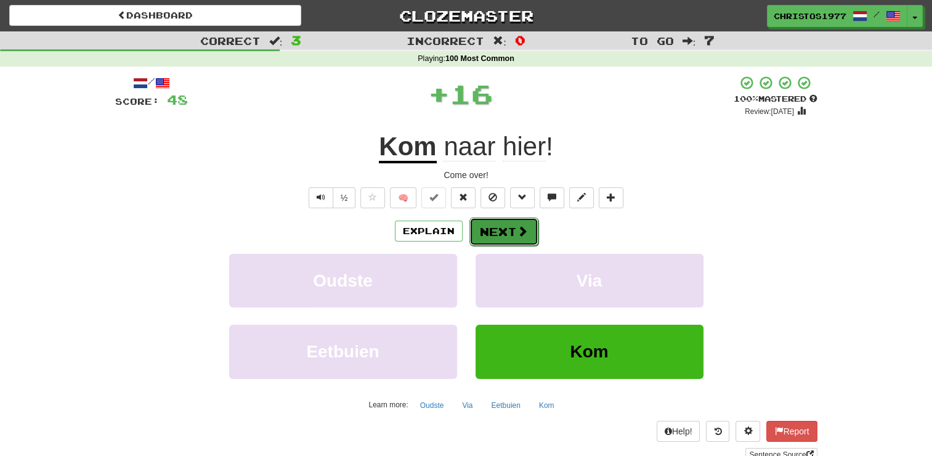
click at [483, 229] on button "Next" at bounding box center [503, 231] width 69 height 28
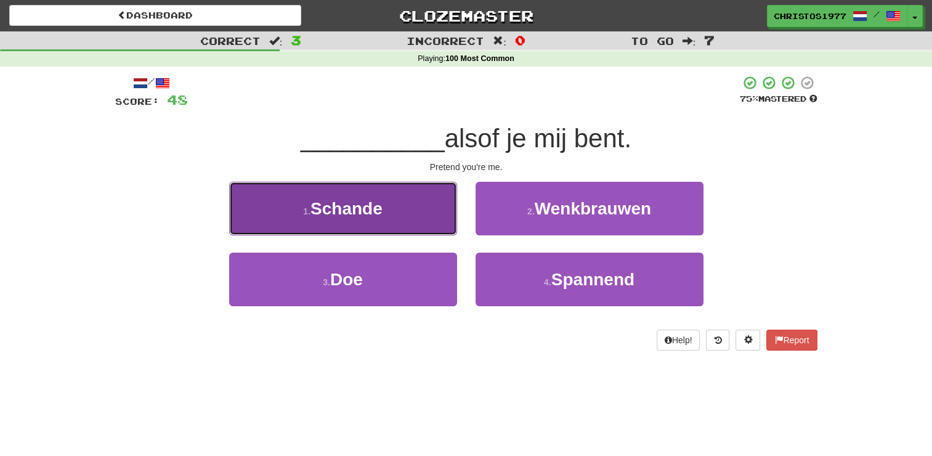
click at [384, 214] on button "1 . Schande" at bounding box center [343, 209] width 228 height 54
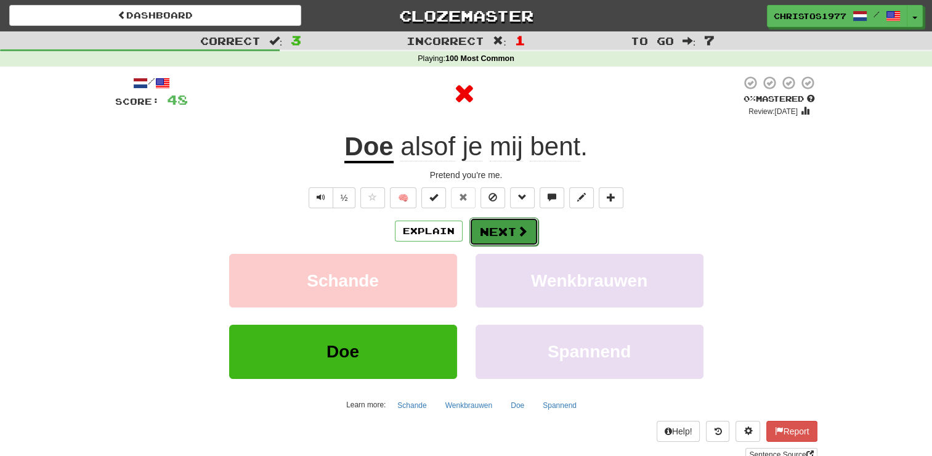
click at [495, 225] on button "Next" at bounding box center [503, 231] width 69 height 28
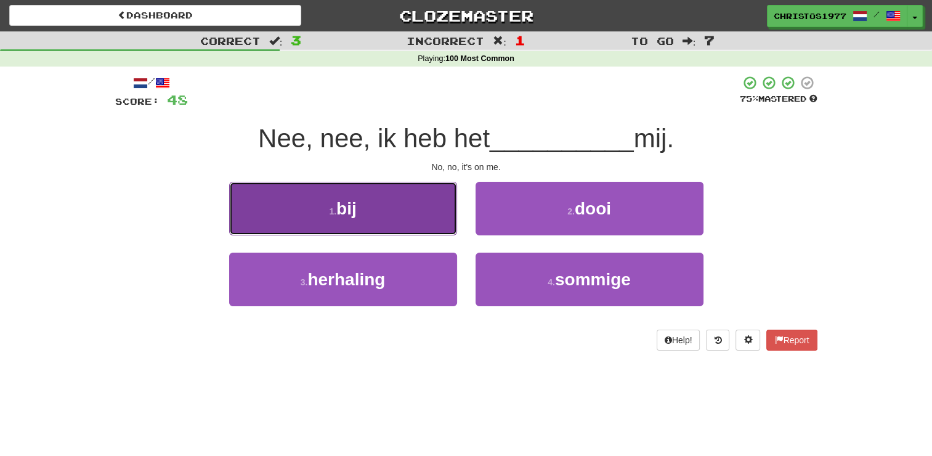
click at [400, 216] on button "1 . bij" at bounding box center [343, 209] width 228 height 54
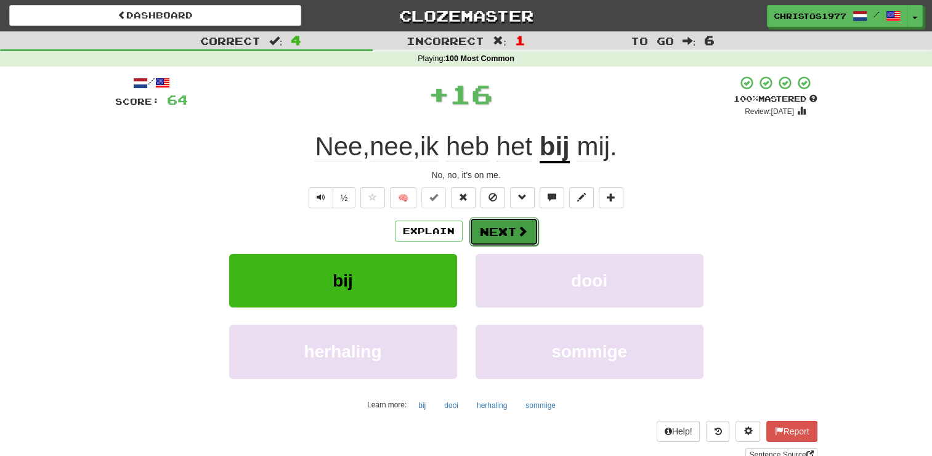
click at [493, 228] on button "Next" at bounding box center [503, 231] width 69 height 28
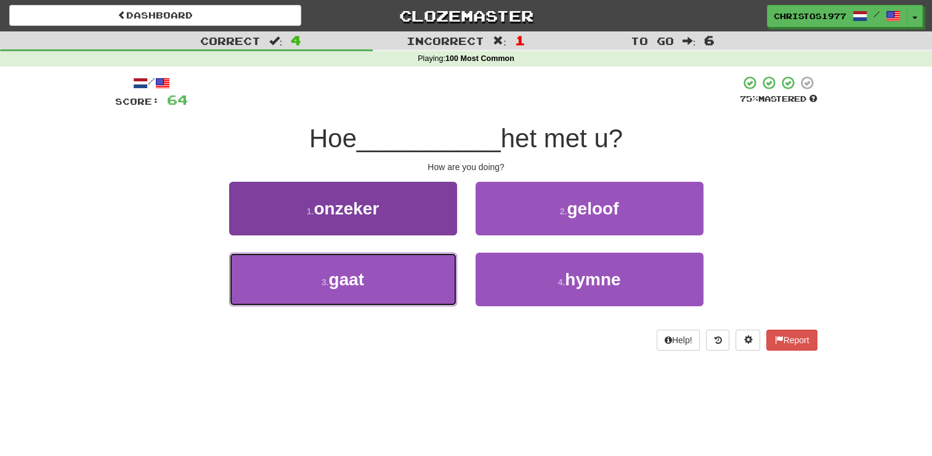
drag, startPoint x: 378, startPoint y: 279, endPoint x: 400, endPoint y: 269, distance: 23.7
click at [379, 278] on button "3 . gaat" at bounding box center [343, 279] width 228 height 54
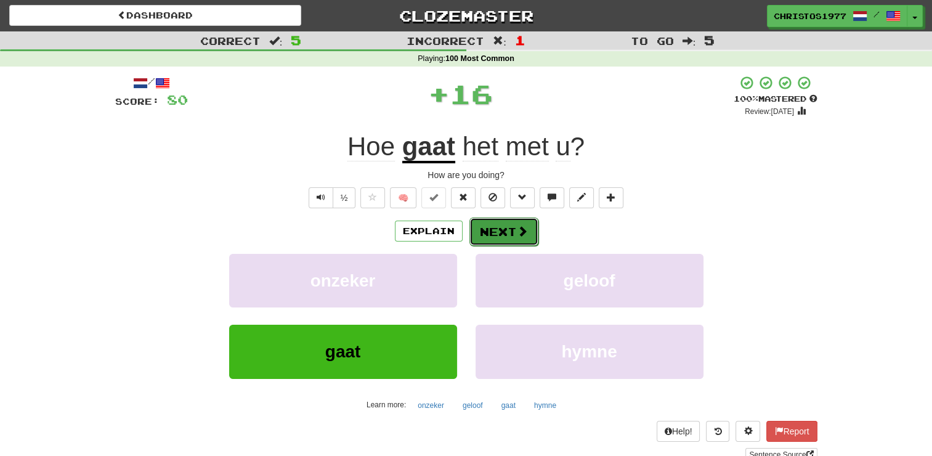
click at [488, 227] on button "Next" at bounding box center [503, 231] width 69 height 28
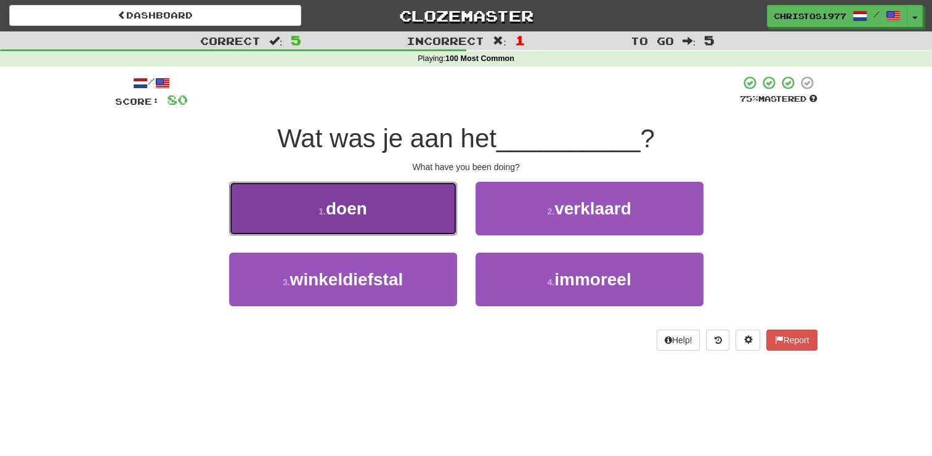
click at [381, 222] on button "1 . doen" at bounding box center [343, 209] width 228 height 54
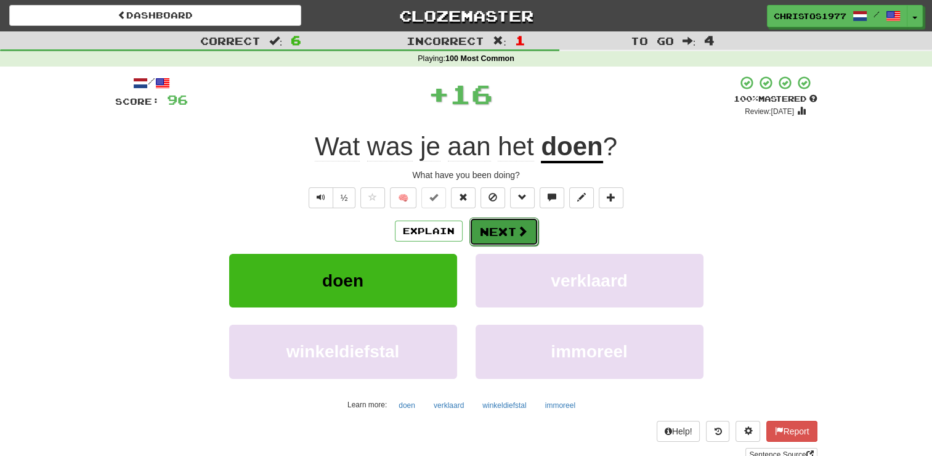
click at [491, 232] on button "Next" at bounding box center [503, 231] width 69 height 28
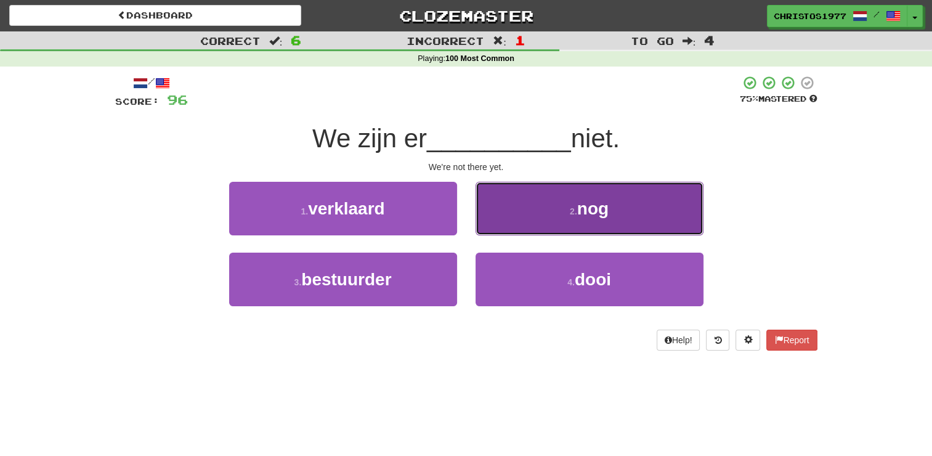
click at [602, 219] on button "2 . nog" at bounding box center [589, 209] width 228 height 54
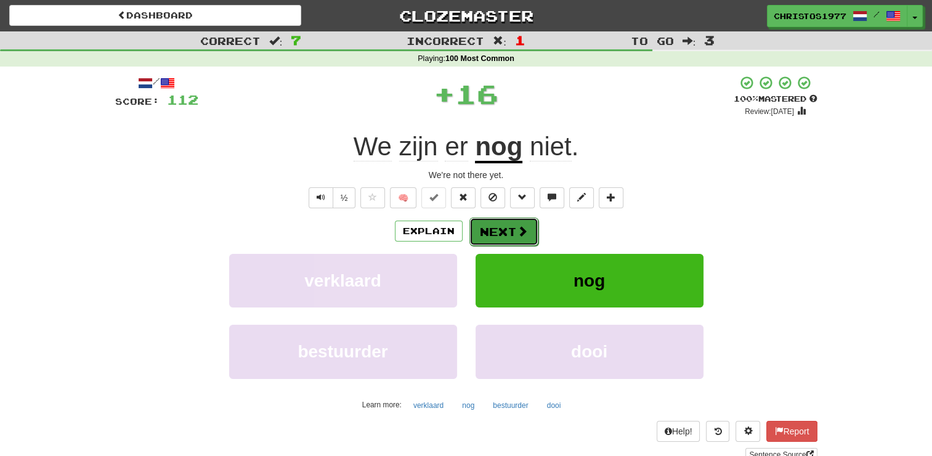
click at [495, 225] on button "Next" at bounding box center [503, 231] width 69 height 28
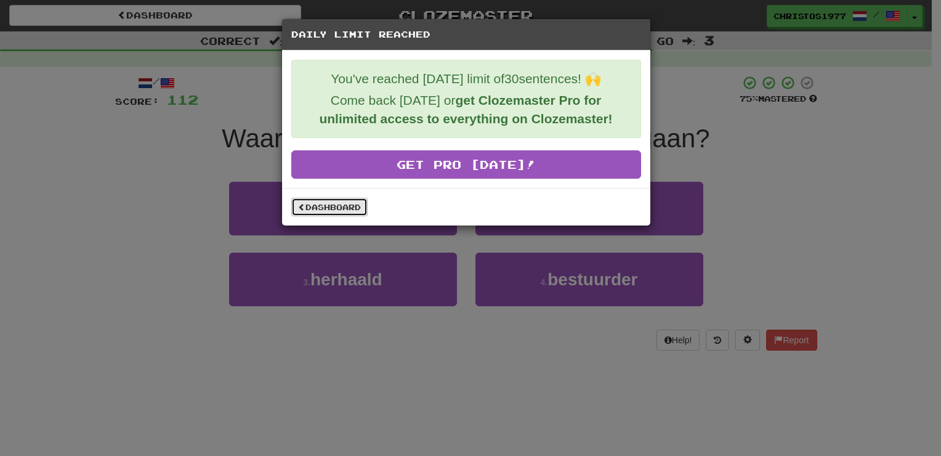
click at [316, 204] on link "Dashboard" at bounding box center [329, 207] width 76 height 18
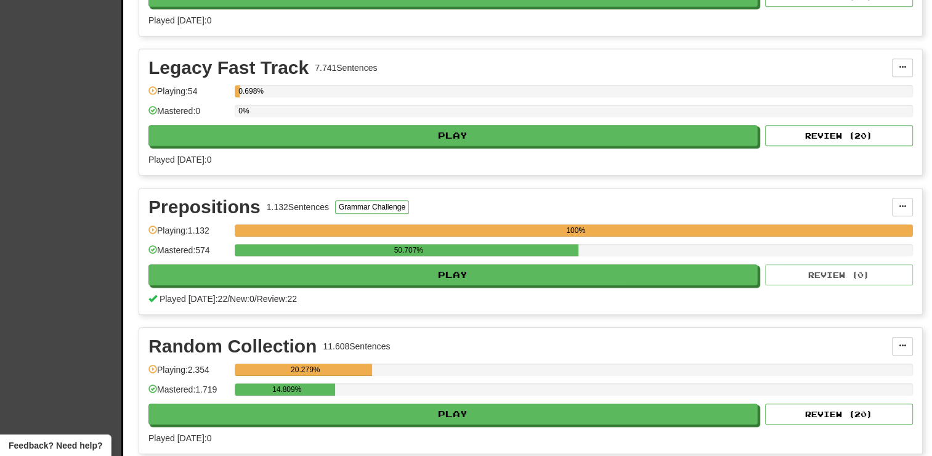
scroll to position [1293, 0]
